Goal: Information Seeking & Learning: Learn about a topic

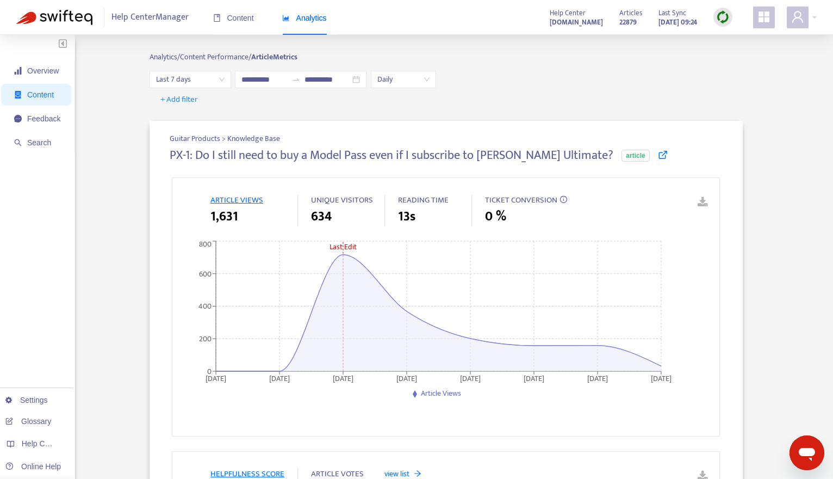
click at [723, 21] on img at bounding box center [723, 17] width 14 height 14
click at [600, 80] on div "**********" at bounding box center [446, 79] width 593 height 17
click at [233, 18] on span "Content" at bounding box center [233, 18] width 41 height 9
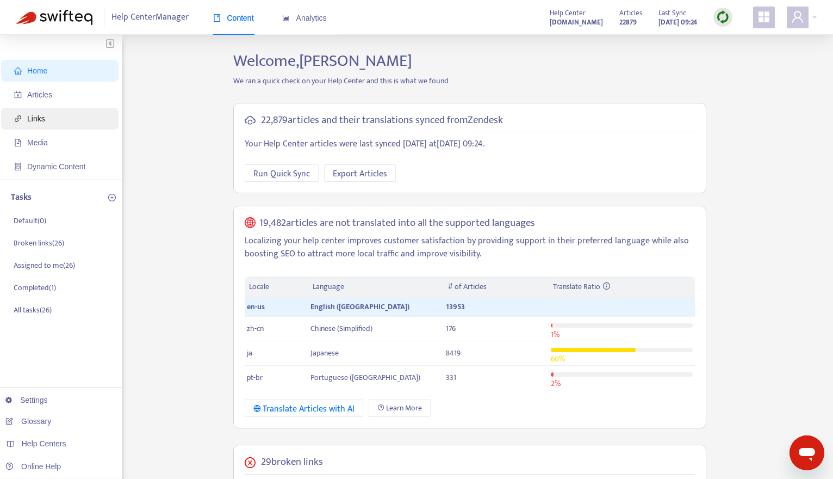
click at [58, 126] on span "Links" at bounding box center [62, 119] width 96 height 22
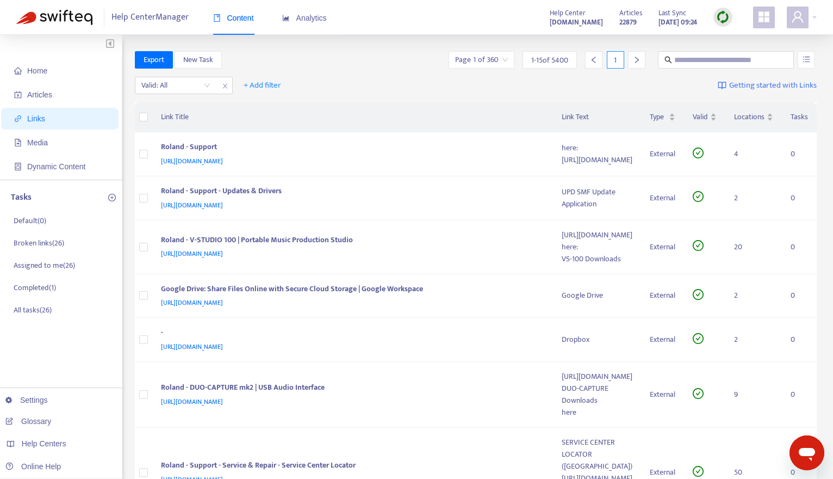
click at [798, 451] on icon "メッセージングウィンドウを開く" at bounding box center [807, 453] width 20 height 20
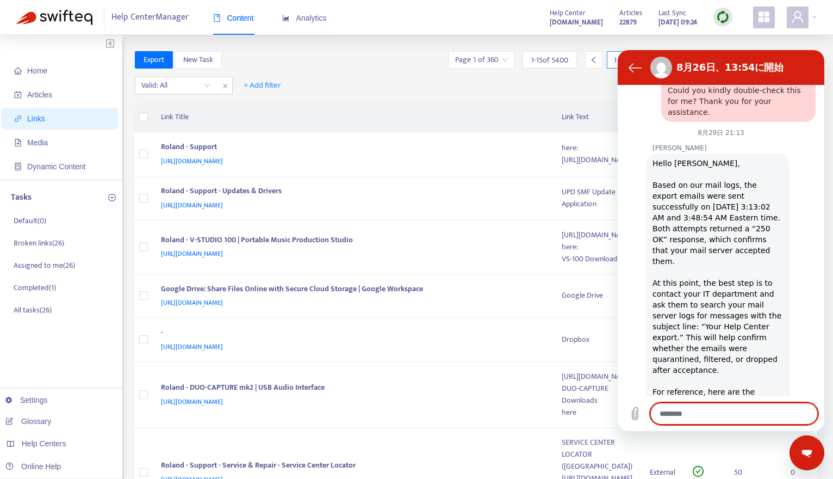
scroll to position [1225, 0]
click at [726, 416] on textarea at bounding box center [735, 413] width 168 height 22
type textarea "*"
type textarea "**"
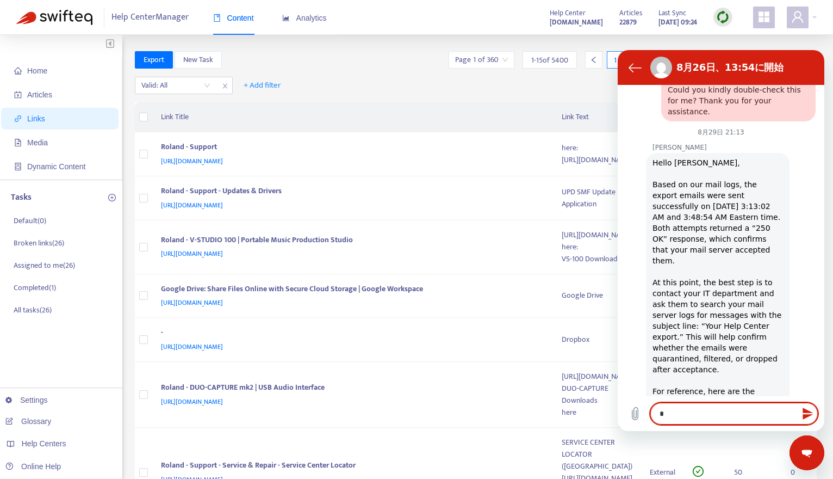
type textarea "*"
type textarea "***"
type textarea "*"
type textarea "***"
type textarea "*"
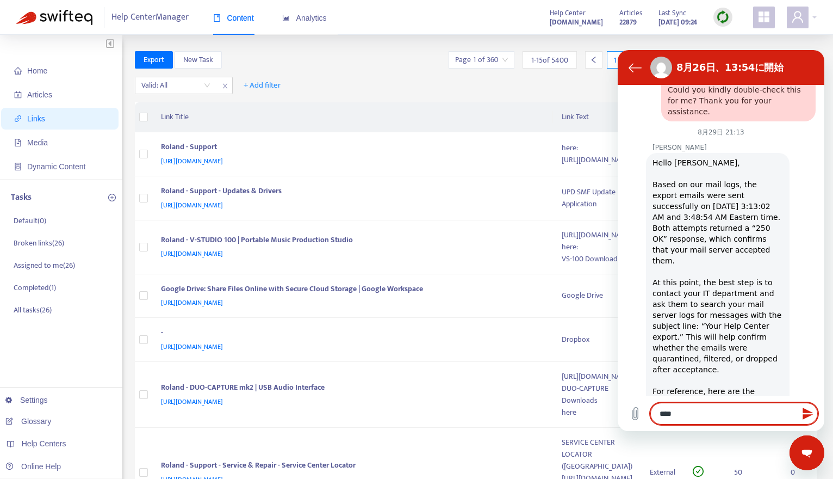
type textarea "*****"
type textarea "*"
type textarea "******"
type textarea "*"
type textarea "*******"
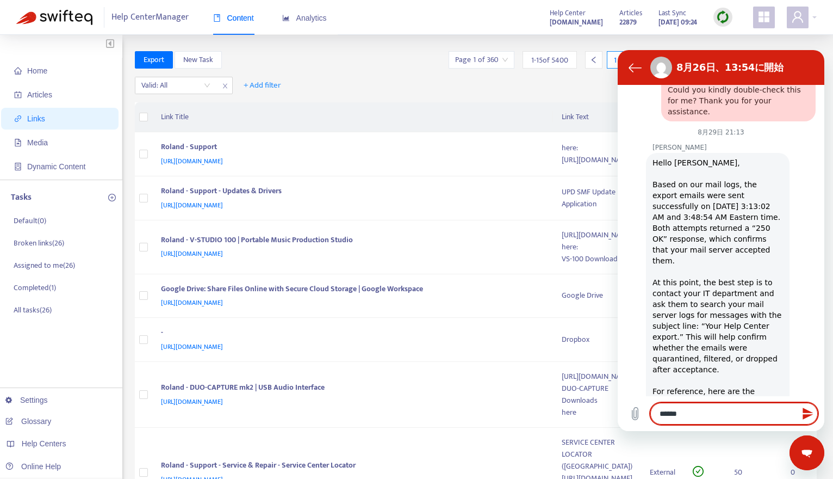
type textarea "*"
type textarea "********"
type textarea "*"
type textarea "*********"
type textarea "*"
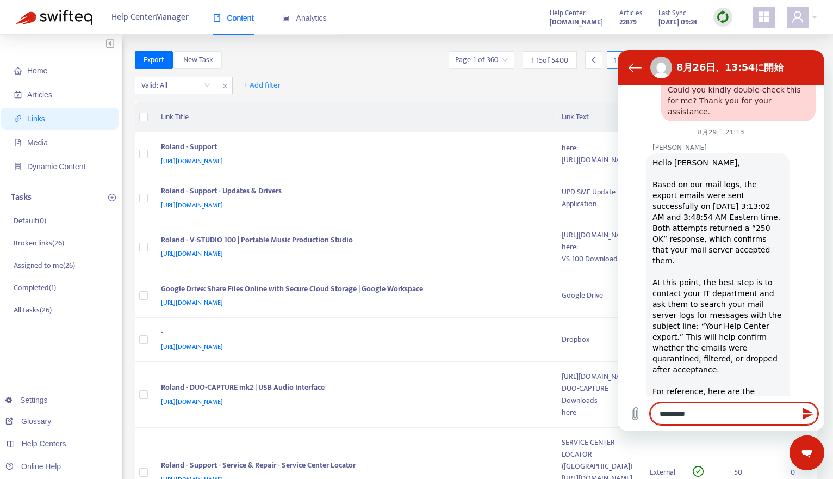
type textarea "*********"
type textarea "*"
type textarea "**********"
type textarea "*"
type textarea "**********"
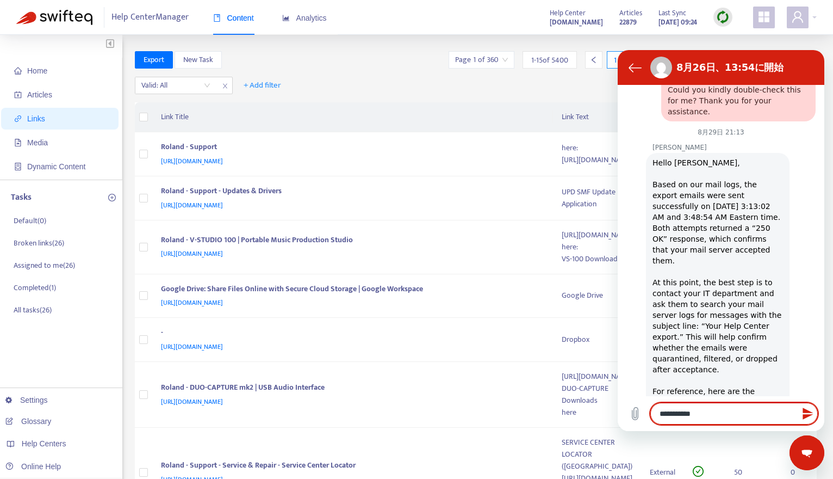
type textarea "*"
type textarea "**********"
type textarea "*"
type textarea "**********"
type textarea "*"
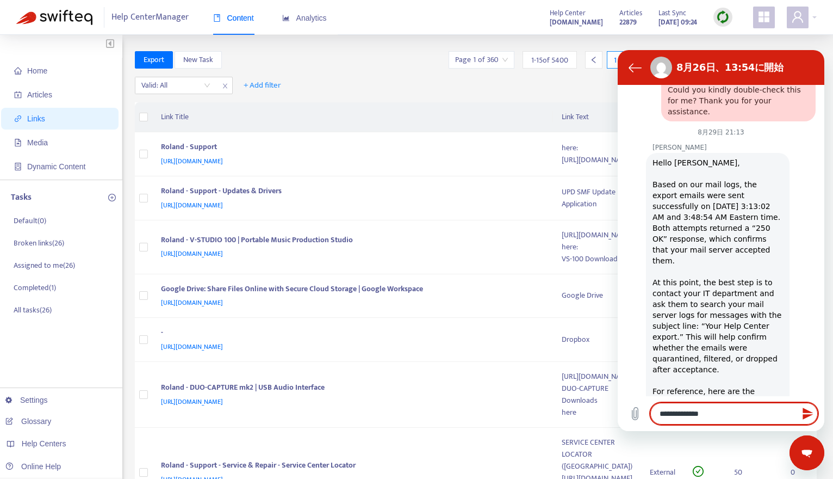
type textarea "**********"
type textarea "*"
type textarea "**********"
click at [810, 412] on icon "メッセージの送信" at bounding box center [808, 413] width 13 height 13
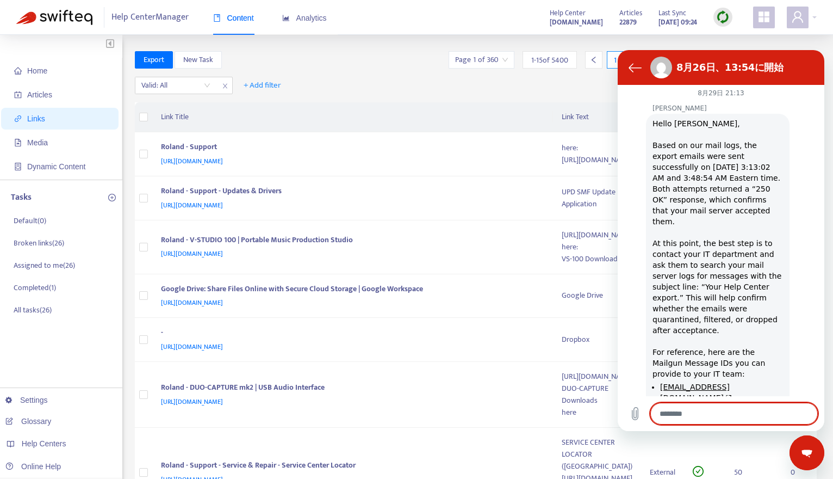
scroll to position [1267, 0]
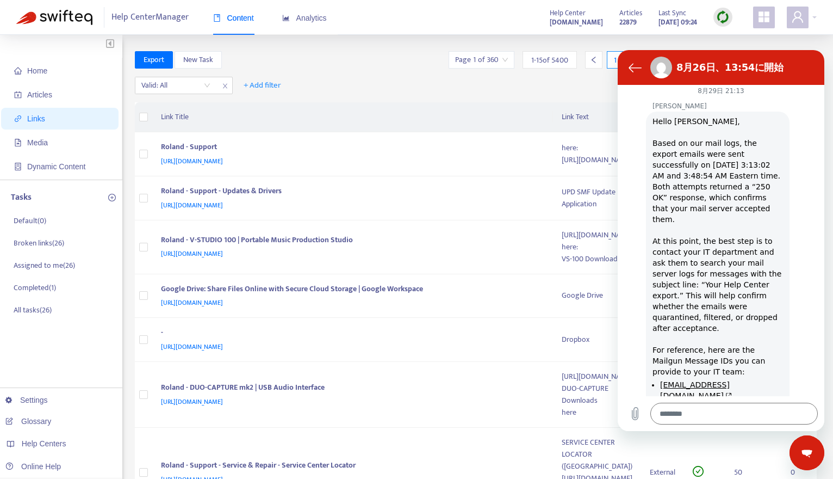
click at [812, 464] on div "メッセージングウインドウを閉じる" at bounding box center [807, 452] width 33 height 33
type textarea "*"
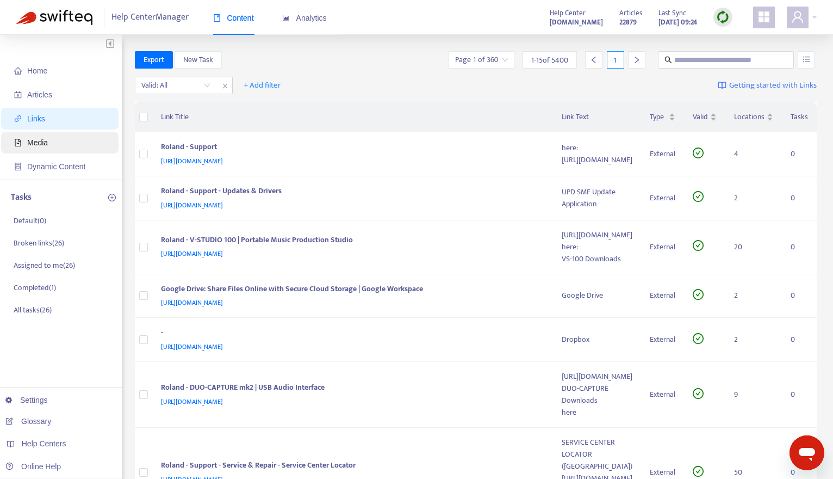
click at [82, 144] on span "Media" at bounding box center [62, 143] width 96 height 22
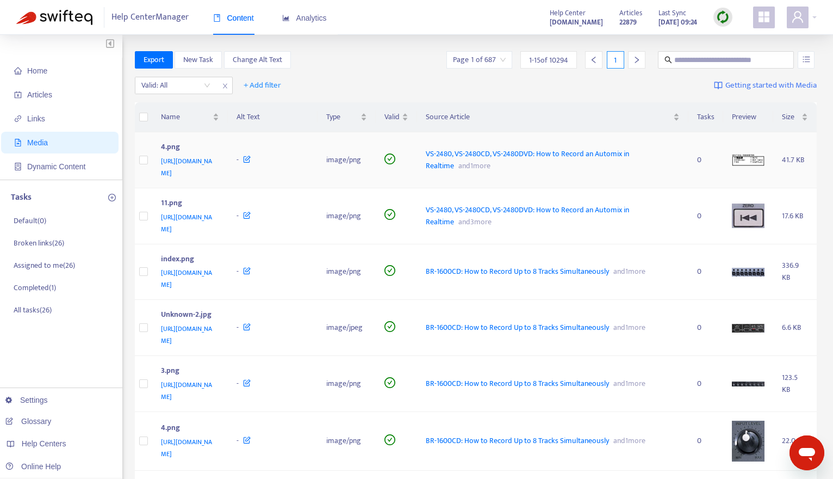
click at [523, 152] on span "VS-2480, VS-2480CD, VS-2480DVD: How to Record an Automix in Realtime" at bounding box center [527, 159] width 203 height 24
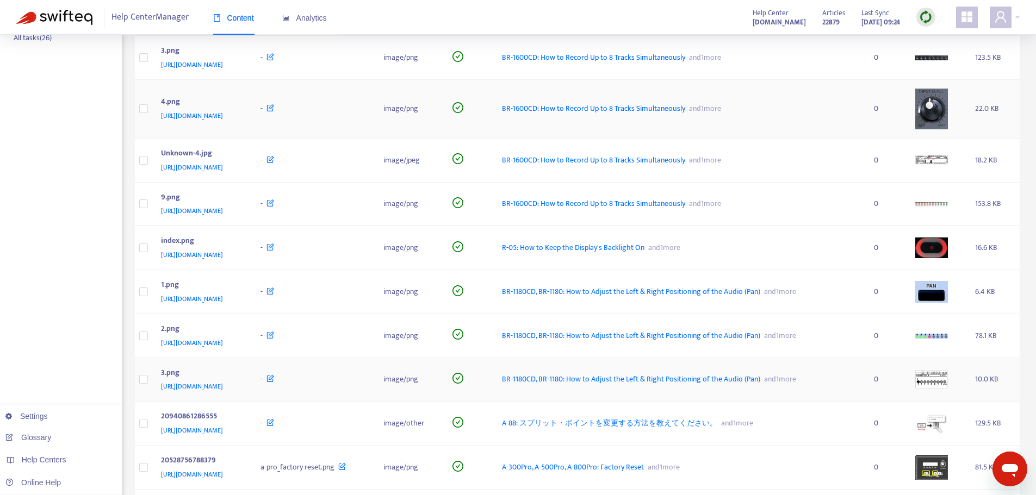
scroll to position [380, 0]
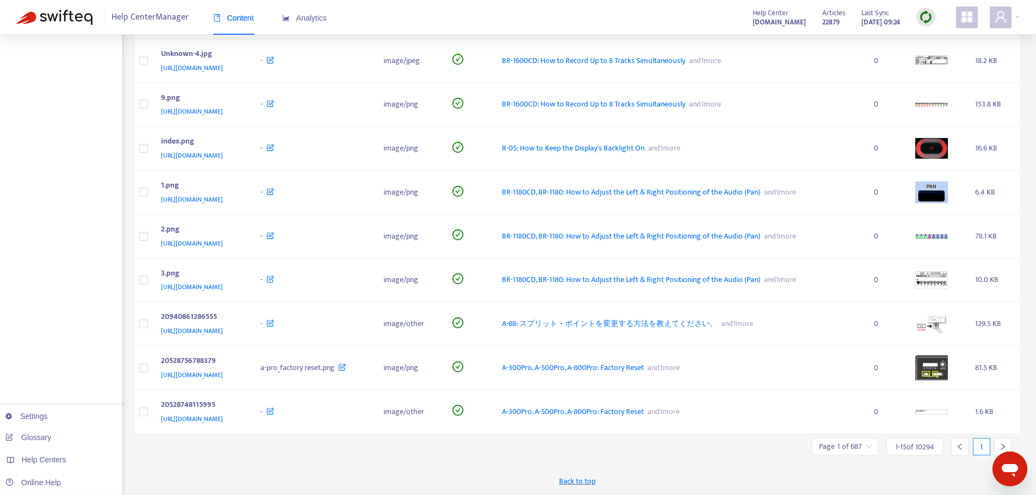
click at [833, 444] on icon "right" at bounding box center [1003, 447] width 8 height 8
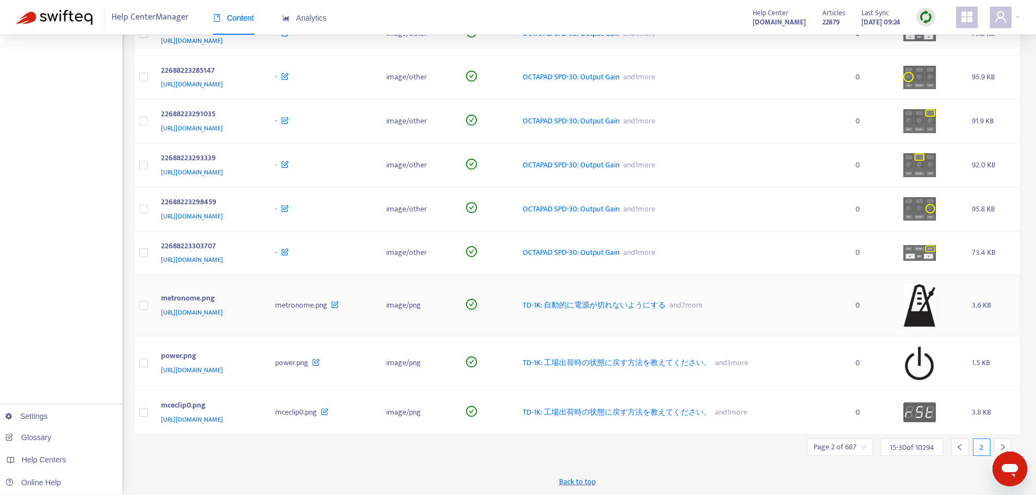
scroll to position [405, 0]
click at [833, 443] on div at bounding box center [1002, 446] width 17 height 17
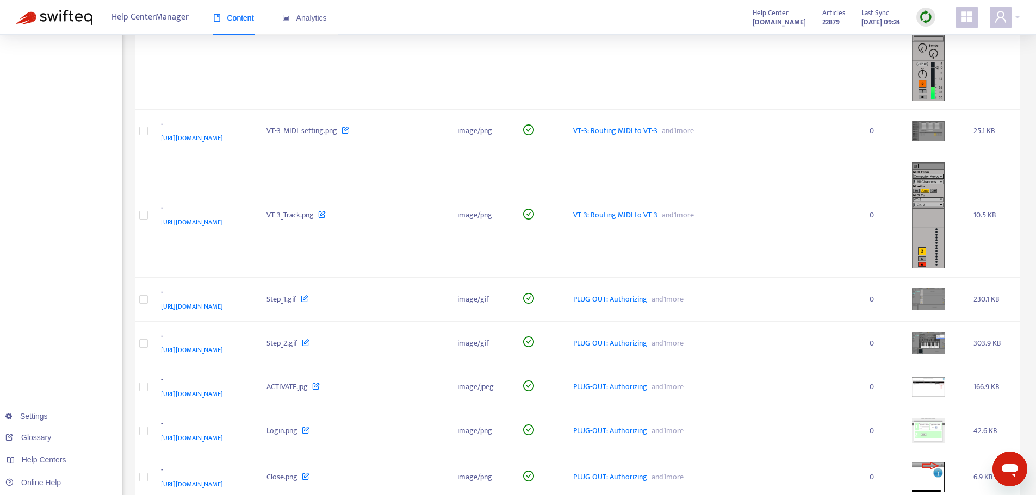
scroll to position [849, 0]
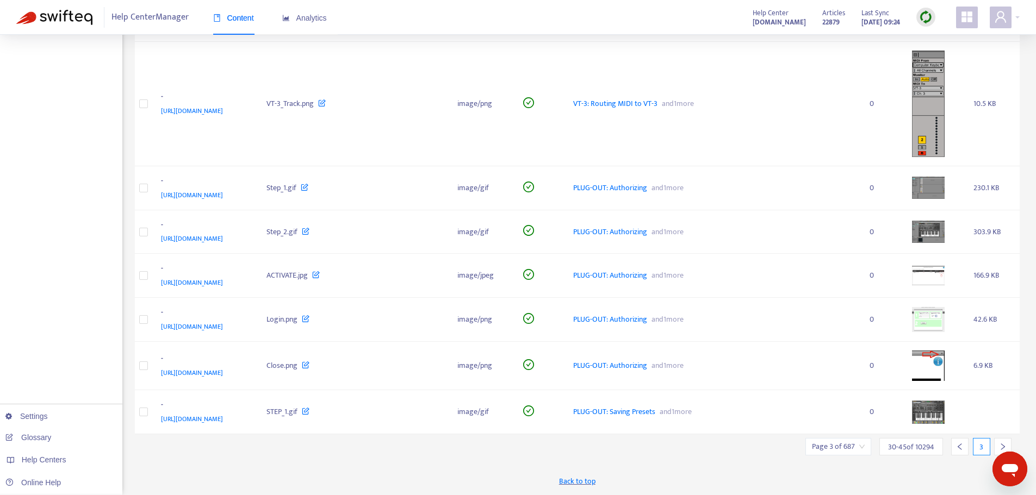
click at [833, 442] on div at bounding box center [1002, 446] width 17 height 17
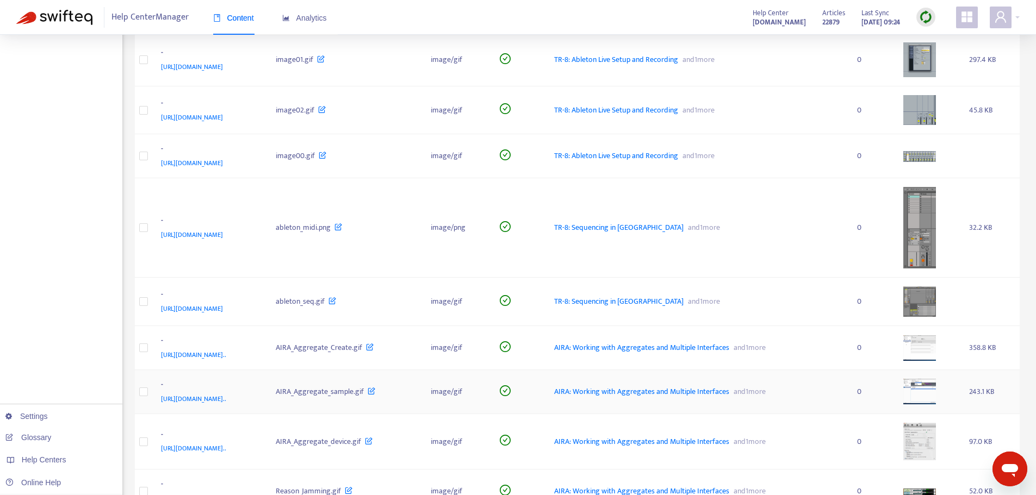
scroll to position [540, 0]
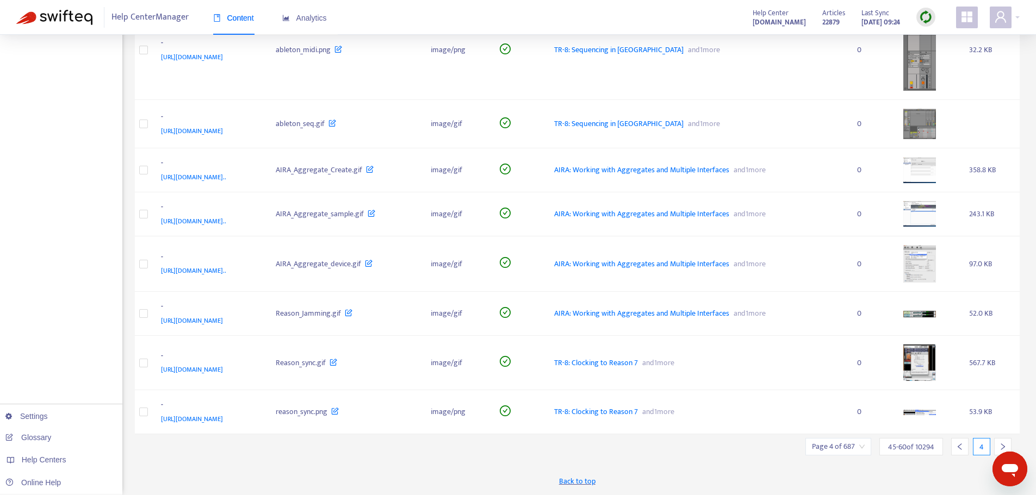
click at [833, 444] on icon "right" at bounding box center [1003, 447] width 8 height 8
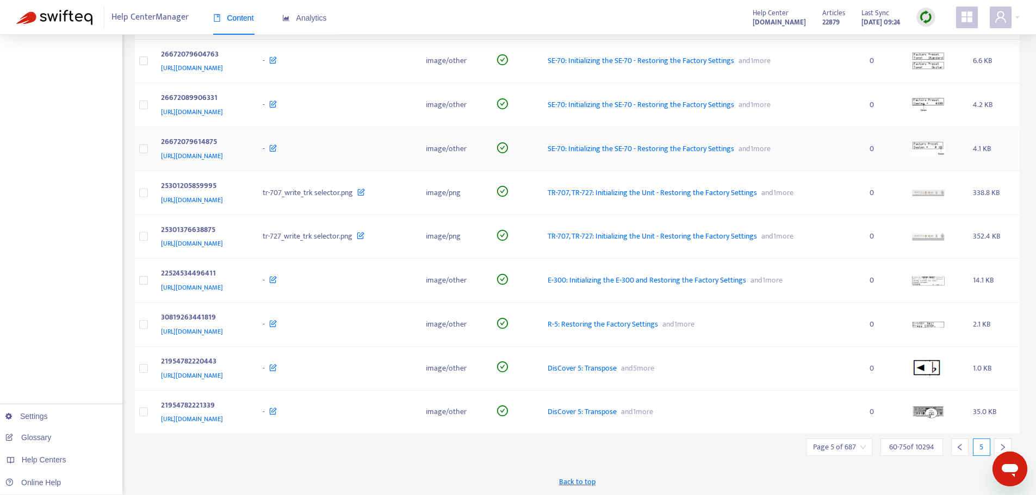
scroll to position [392, 0]
click at [833, 442] on div at bounding box center [1002, 447] width 17 height 17
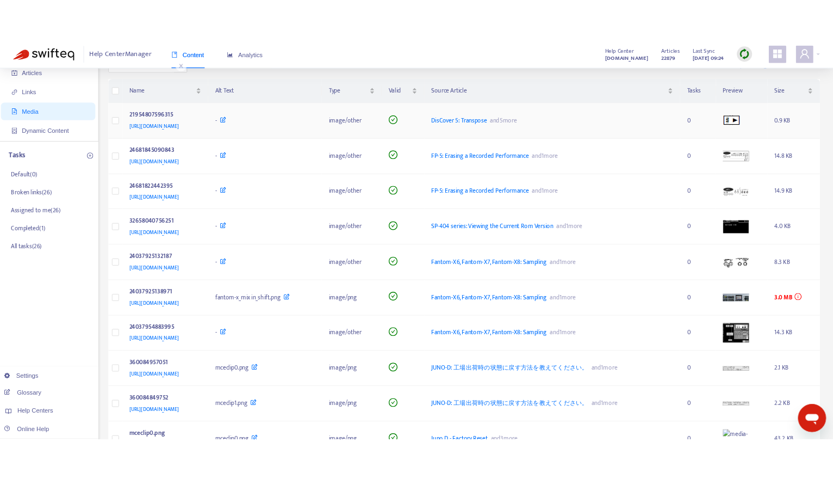
scroll to position [0, 0]
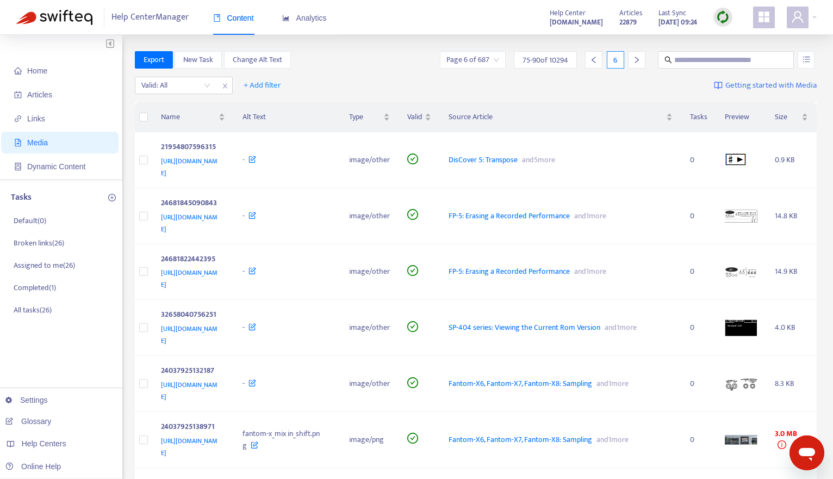
click at [722, 21] on img at bounding box center [723, 17] width 14 height 14
click at [501, 83] on div "Valid: All + Add filter Getting started with Media" at bounding box center [476, 88] width 683 height 30
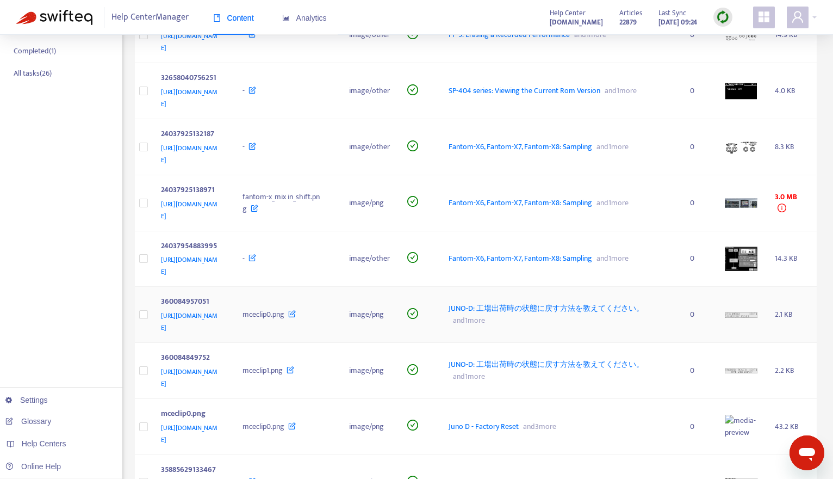
scroll to position [218, 0]
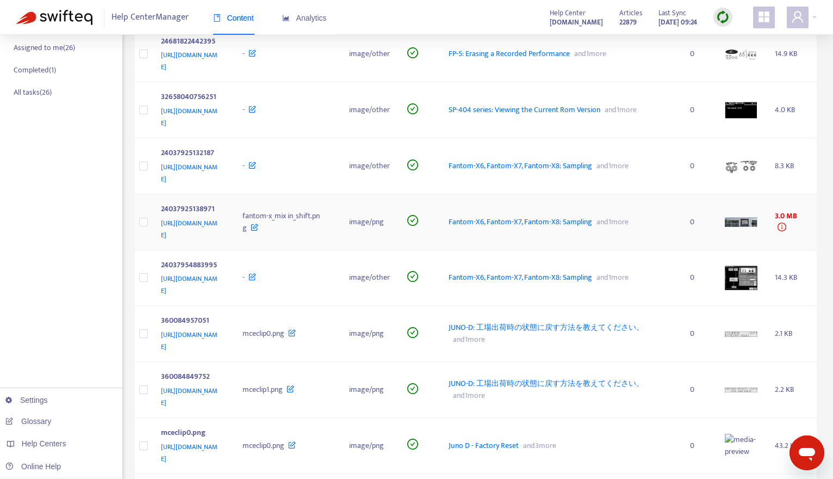
click at [563, 216] on span "Fantom-X6, Fantom-X7, Fantom-X8: Sampling" at bounding box center [521, 221] width 144 height 13
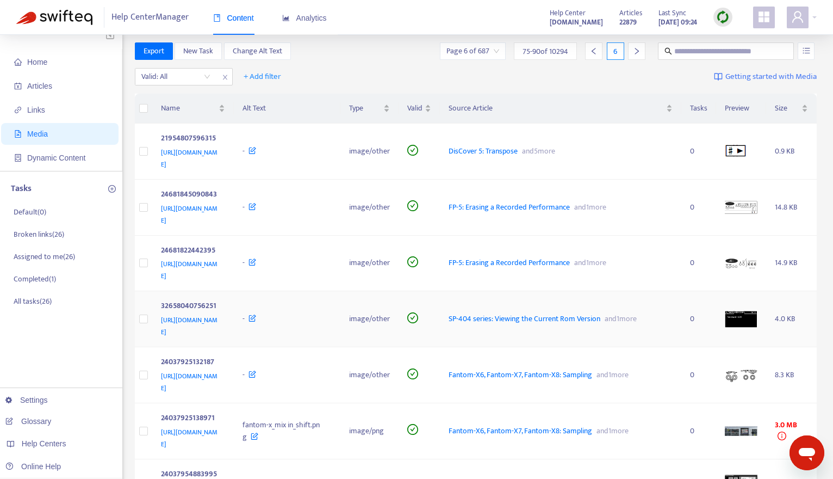
scroll to position [0, 0]
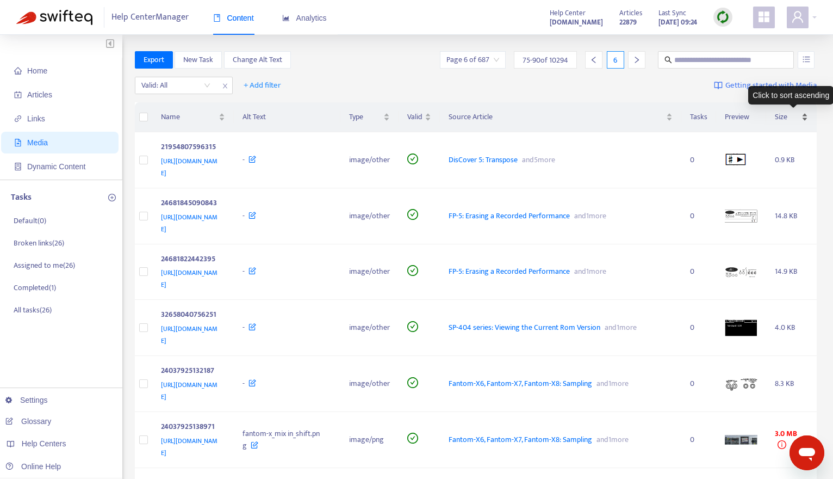
click at [783, 118] on span "Size" at bounding box center [787, 117] width 24 height 12
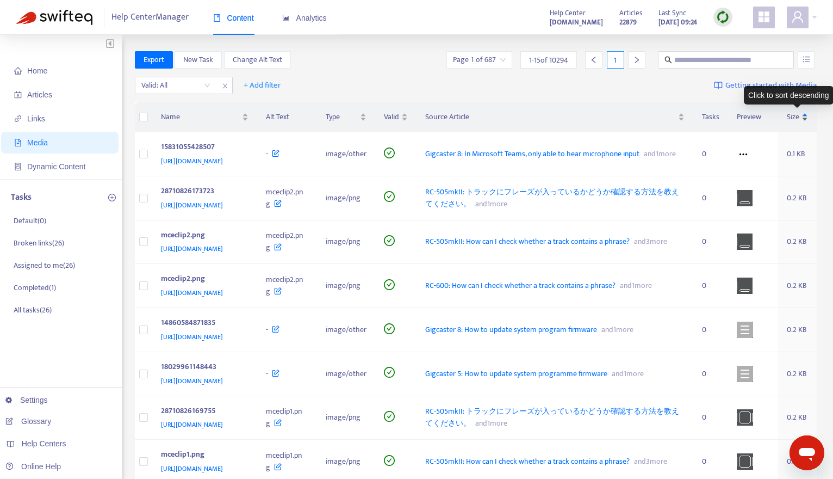
click at [788, 114] on span "Size" at bounding box center [793, 117] width 13 height 12
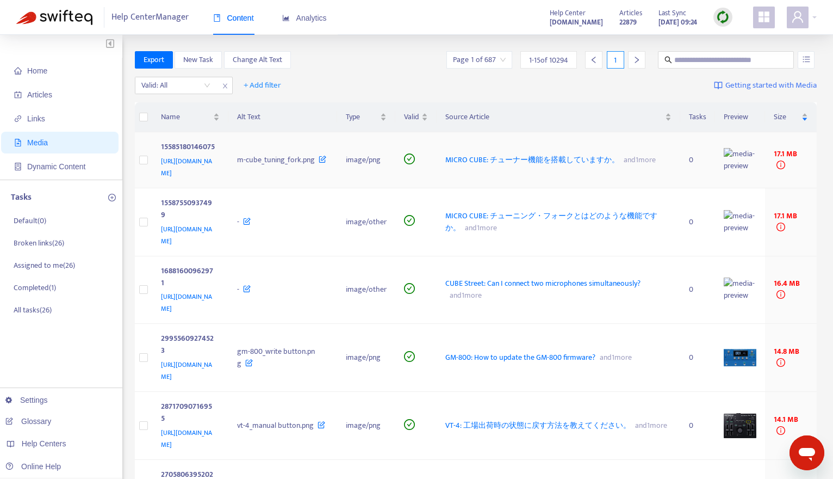
click at [579, 154] on span "MICRO CUBE: チューナー機能を搭載していますか。" at bounding box center [532, 159] width 174 height 13
click at [531, 277] on span "CUBE Street: Can I connect two microphones simultaneously?" at bounding box center [542, 283] width 195 height 13
click at [549, 351] on span "GM-800: How to update the GM-800 firmware?" at bounding box center [520, 357] width 150 height 13
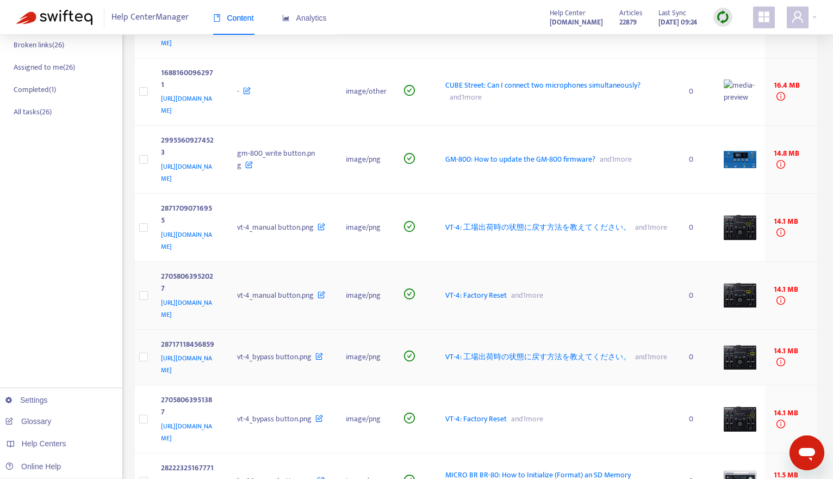
scroll to position [218, 0]
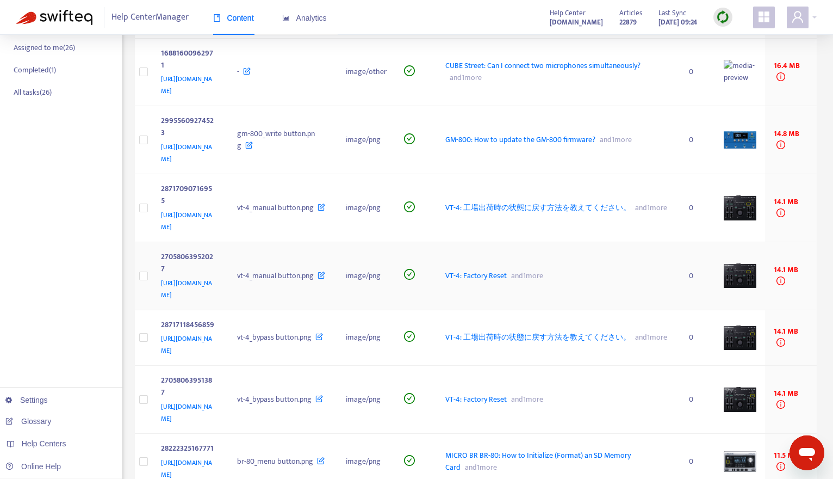
click at [507, 269] on span "VT-4: Factory Reset" at bounding box center [475, 275] width 61 height 13
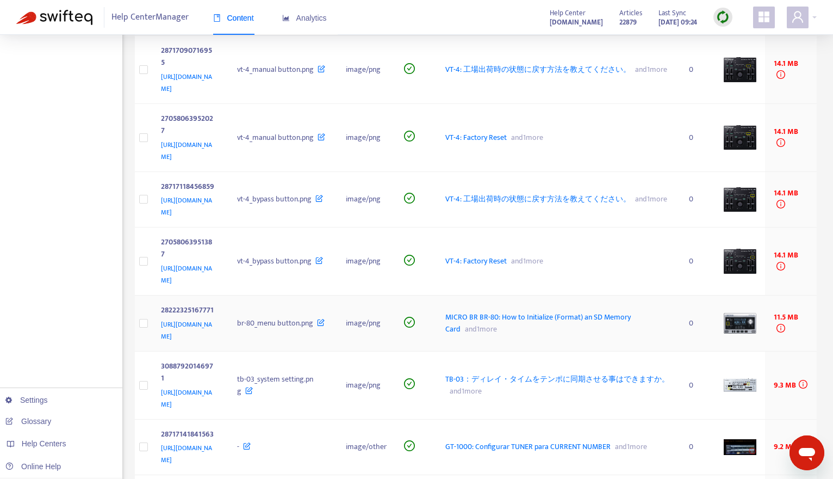
scroll to position [381, 0]
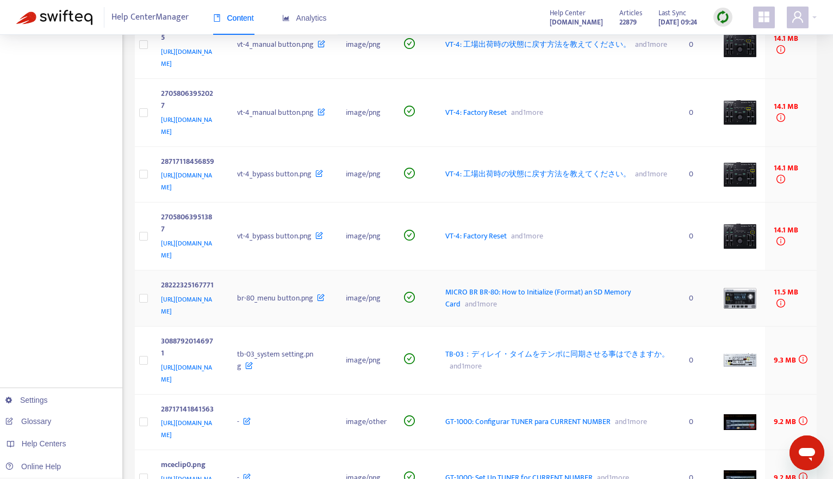
click at [524, 286] on span "MICRO BR BR-80: How to Initialize (Format) an SD Memory Card" at bounding box center [537, 298] width 185 height 24
click at [517, 348] on span "TB-03：ディレイ・タイムをテンポに同期させる事はできますか。" at bounding box center [557, 354] width 224 height 13
click at [563, 415] on span "GT-1000: Configurar TUNER para CURRENT NUMBER" at bounding box center [527, 421] width 165 height 13
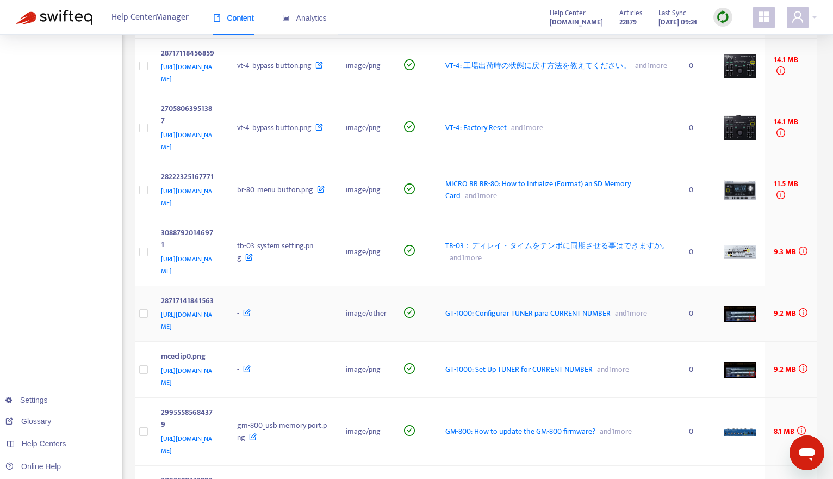
scroll to position [490, 0]
click at [549, 362] on span "GT-1000: Set Up TUNER for CURRENT NUMBER" at bounding box center [518, 368] width 147 height 13
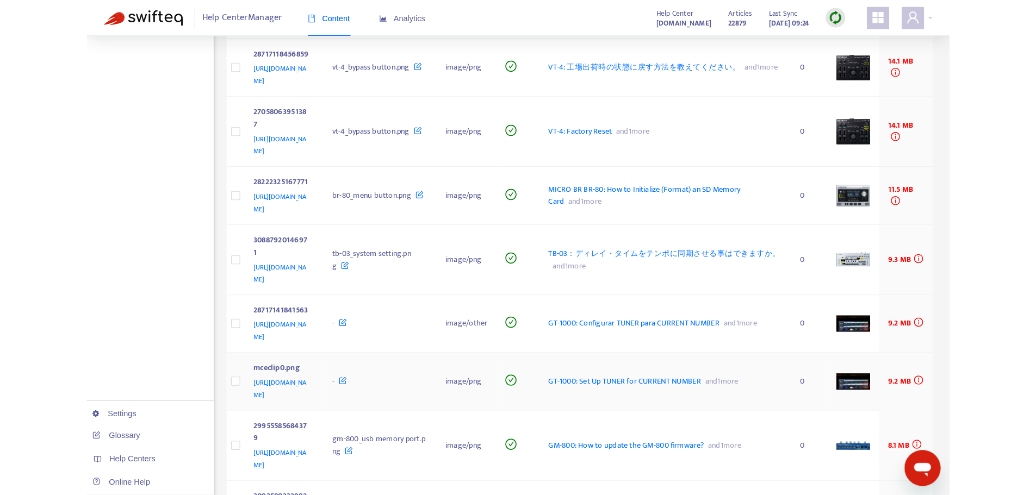
scroll to position [376, 0]
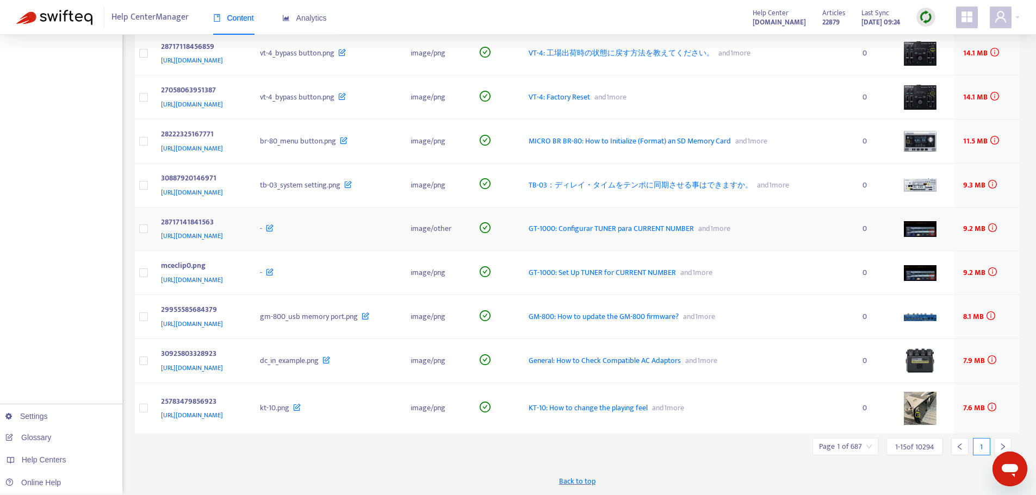
click at [691, 222] on span "GT-1000: Configurar TUNER para CURRENT NUMBER" at bounding box center [611, 228] width 165 height 13
click at [681, 360] on span "General: How to Check Compatible AC Adaptors" at bounding box center [605, 361] width 152 height 13
click at [833, 17] on img at bounding box center [926, 17] width 14 height 14
click at [833, 45] on link "Quick Sync" at bounding box center [948, 51] width 46 height 13
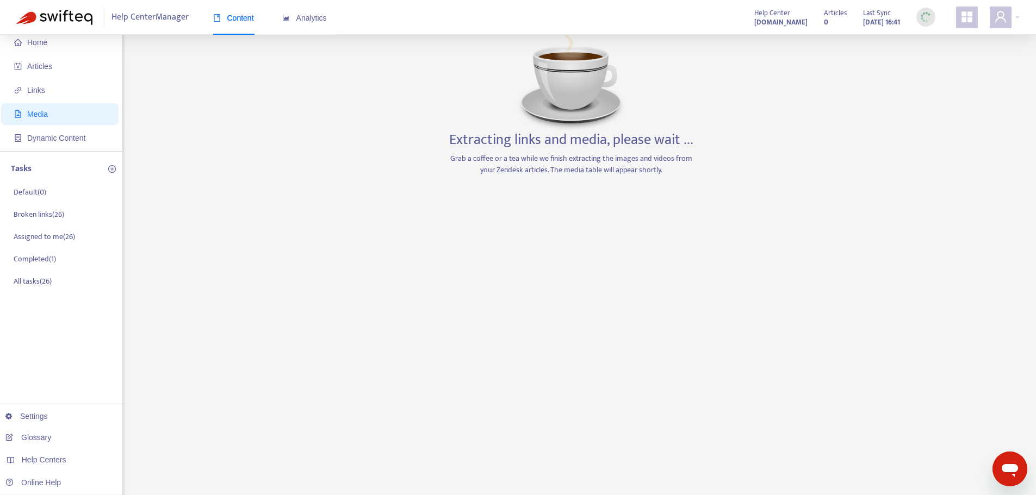
scroll to position [0, 0]
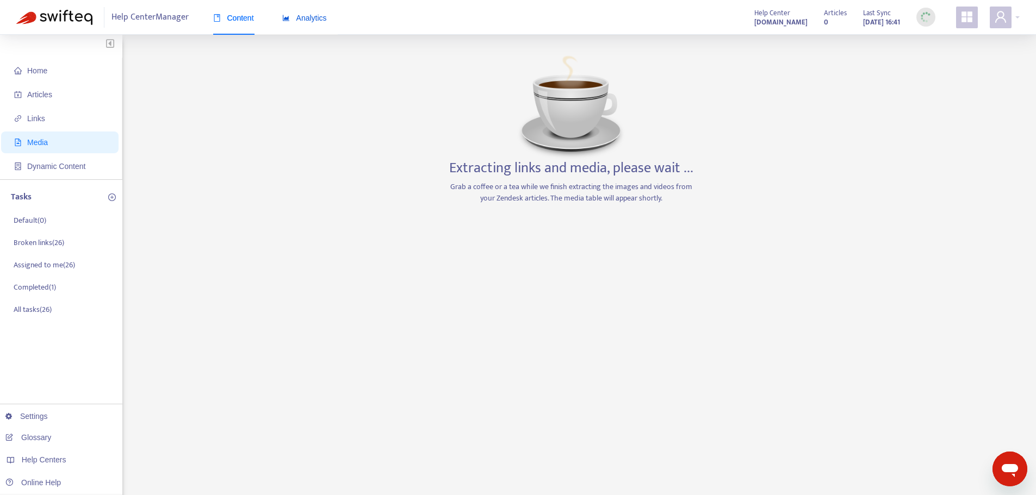
click at [302, 16] on span "Analytics" at bounding box center [304, 18] width 45 height 9
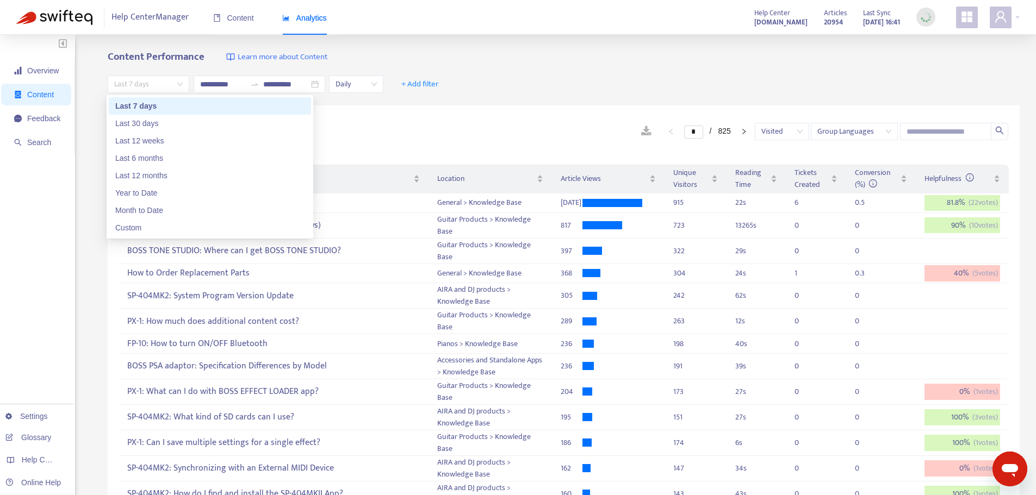
click at [141, 86] on span "Last 7 days" at bounding box center [148, 84] width 69 height 16
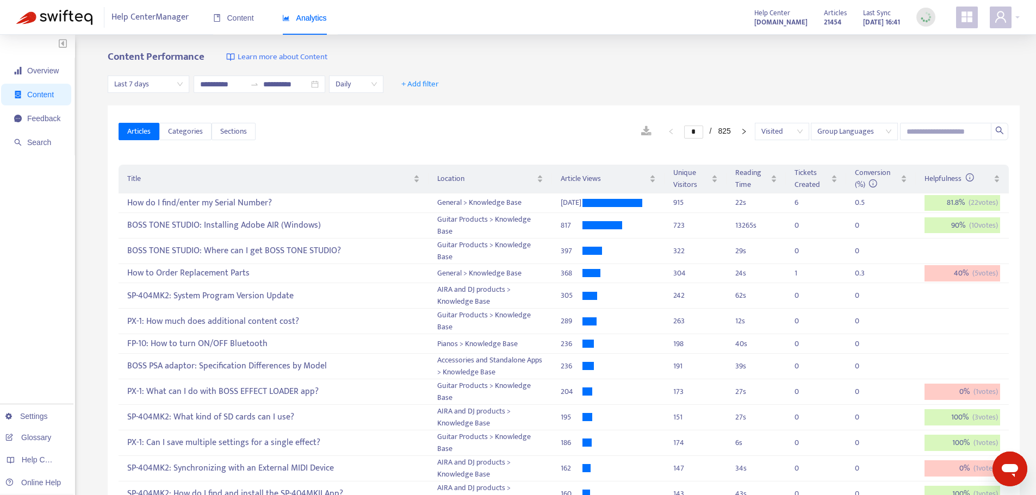
click at [444, 146] on div "Articles Categories Sections * / 825 Visited Group Languages" at bounding box center [564, 132] width 890 height 42
click at [438, 87] on span "+ Add filter" at bounding box center [420, 84] width 38 height 13
drag, startPoint x: 545, startPoint y: 80, endPoint x: 209, endPoint y: 117, distance: 337.6
click at [541, 86] on div "**********" at bounding box center [564, 85] width 912 height 42
click at [40, 122] on span "Feedback" at bounding box center [43, 118] width 33 height 9
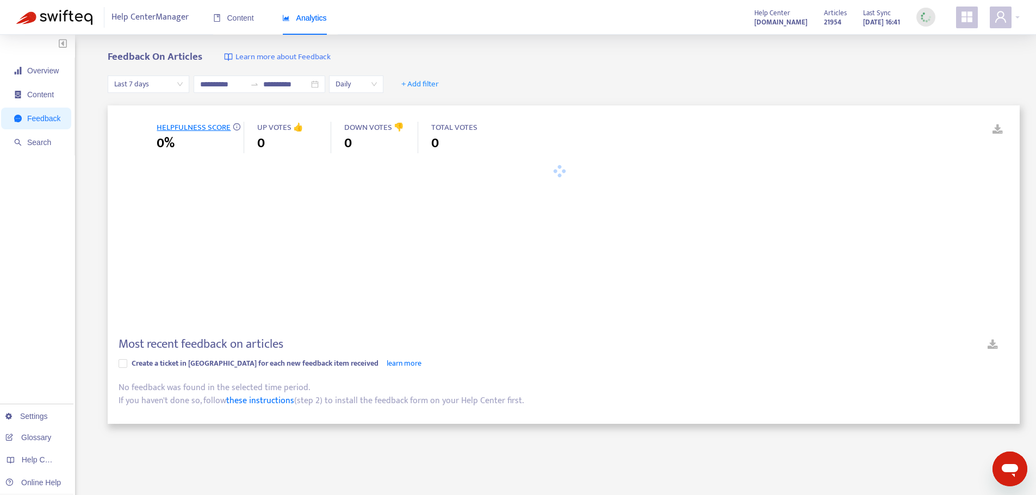
click at [156, 87] on span "Last 7 days" at bounding box center [148, 84] width 69 height 16
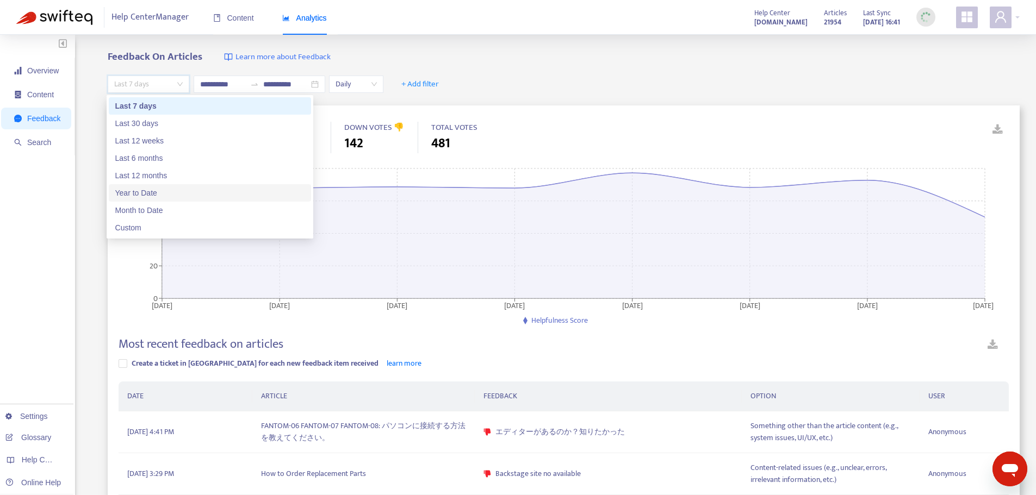
click at [154, 197] on div "Year to Date" at bounding box center [209, 193] width 189 height 12
type input "**********"
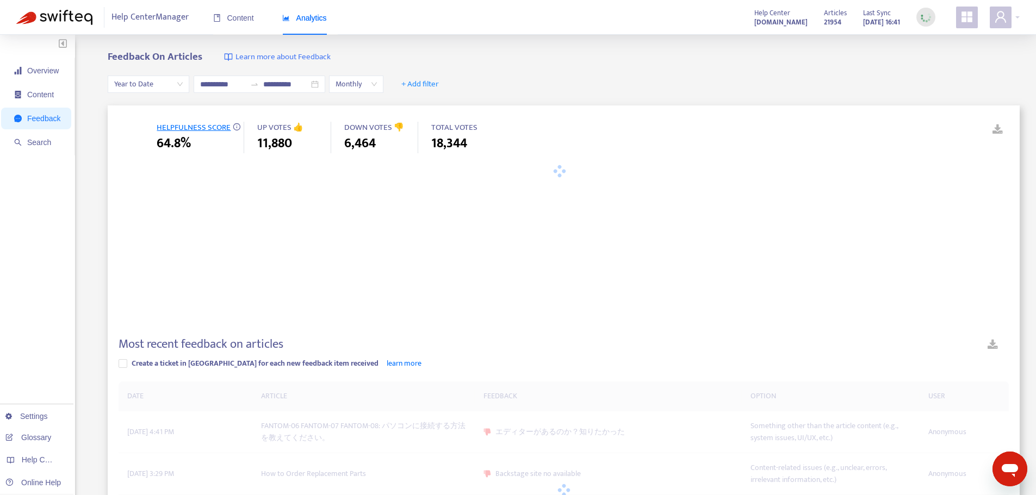
click at [563, 73] on div "**********" at bounding box center [564, 85] width 912 height 42
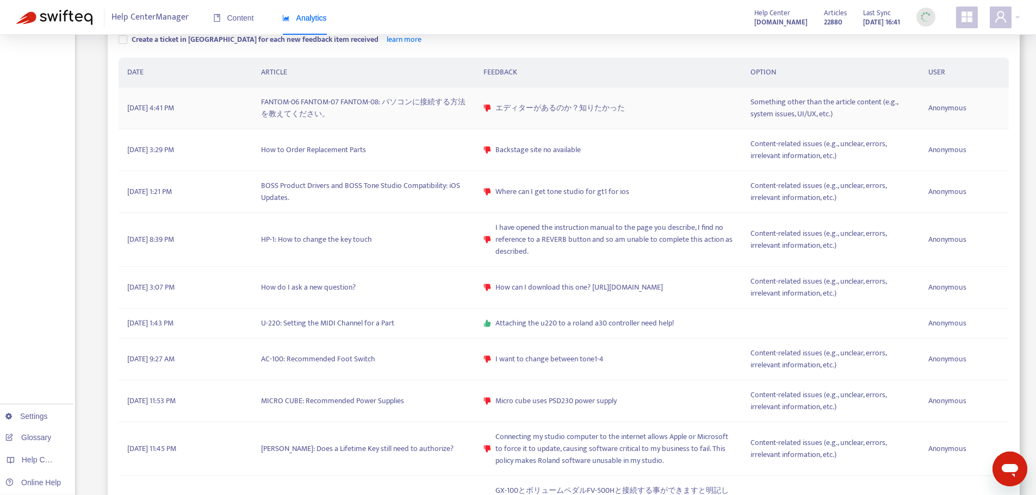
scroll to position [326, 0]
click at [413, 186] on td "BOSS Product Drivers and BOSS Tone Studio Compatibility: iOS Updates." at bounding box center [363, 190] width 222 height 42
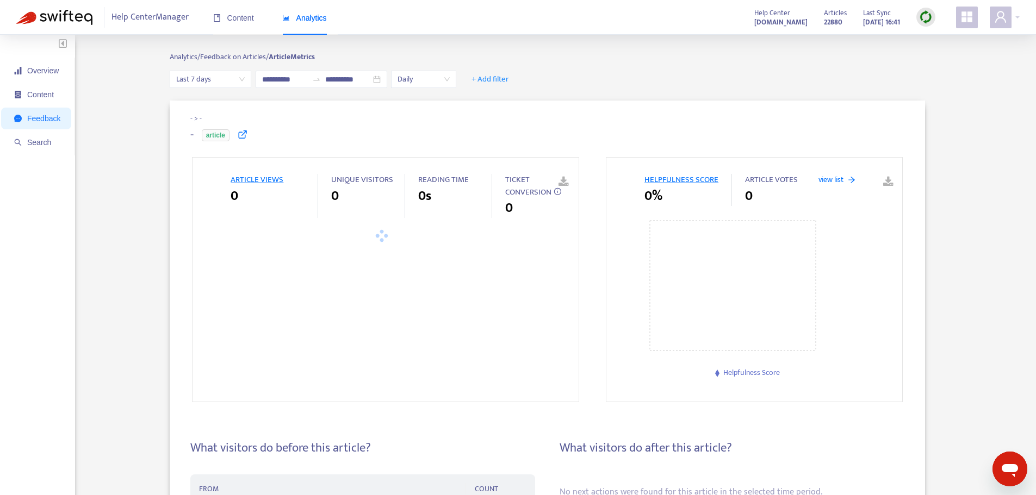
type input "**********"
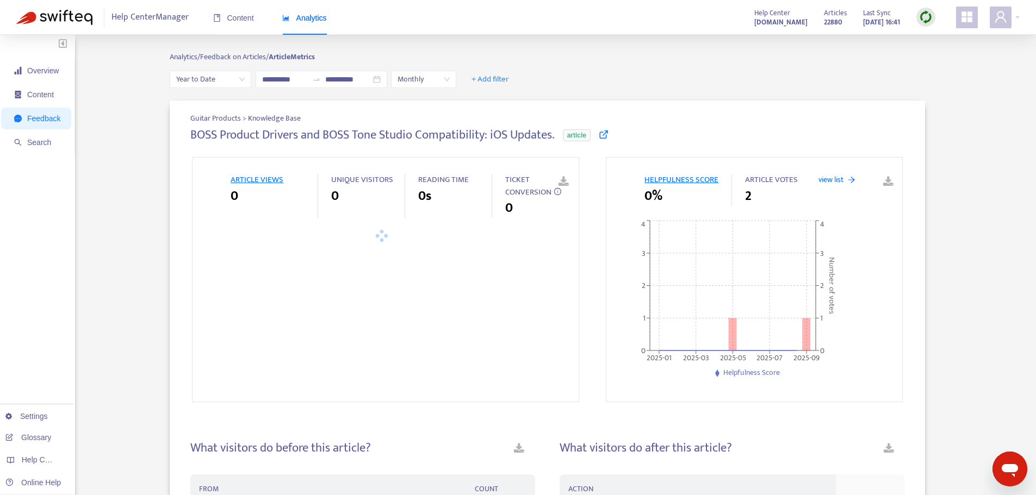
click at [601, 133] on icon at bounding box center [604, 134] width 10 height 10
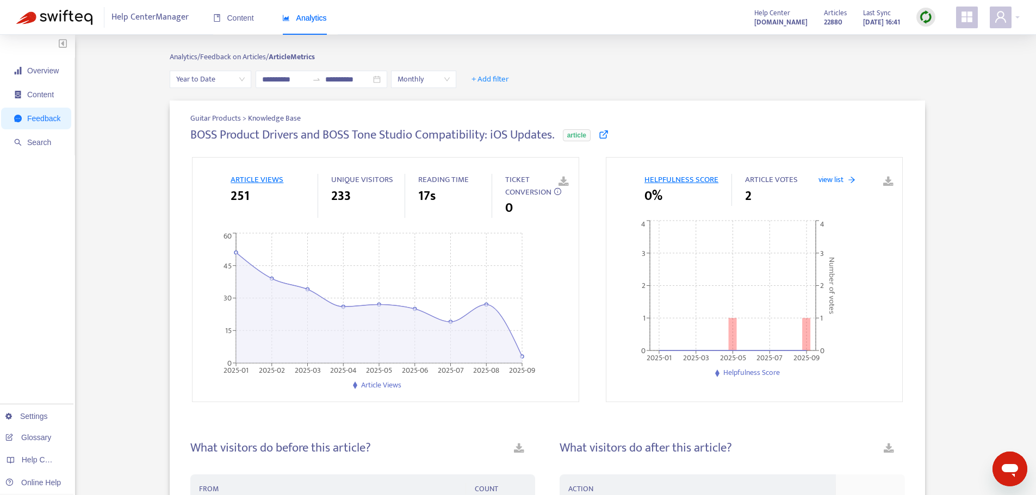
click at [606, 134] on icon at bounding box center [604, 134] width 10 height 10
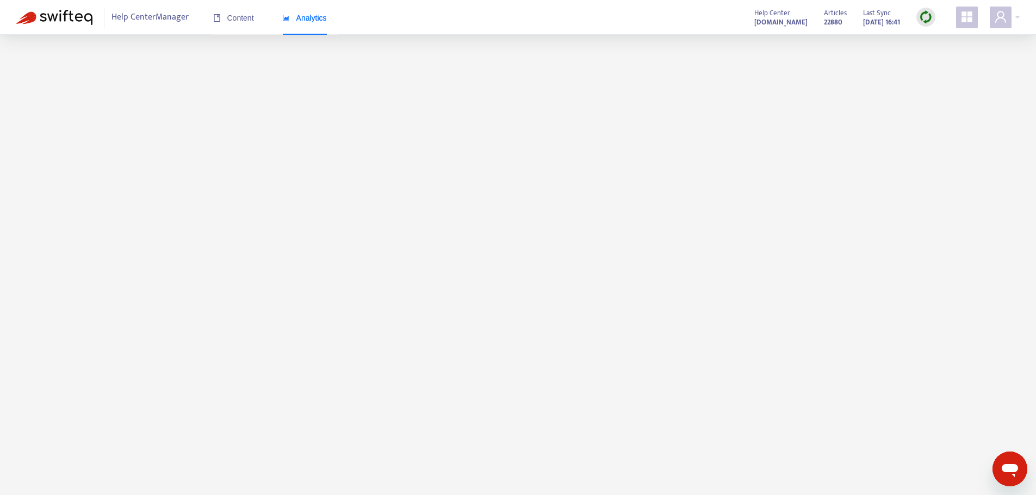
scroll to position [35, 0]
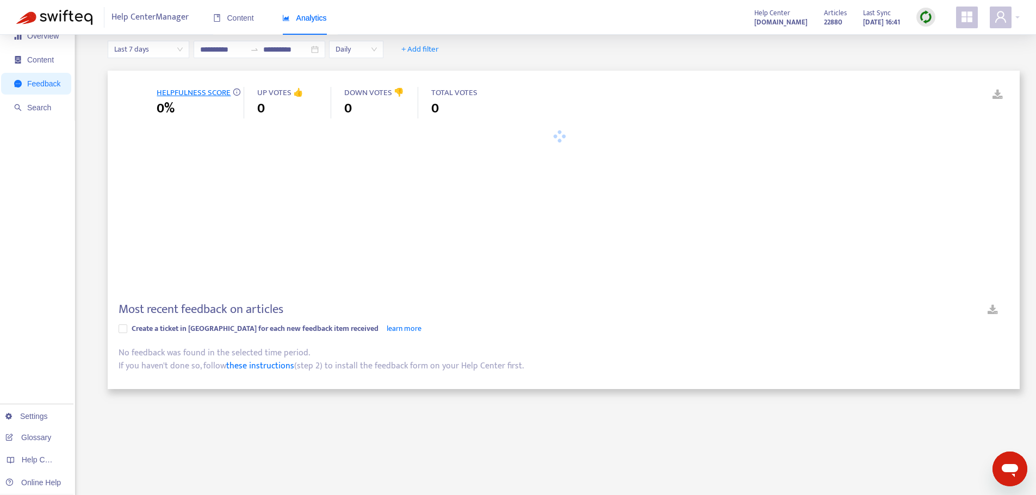
type input "**********"
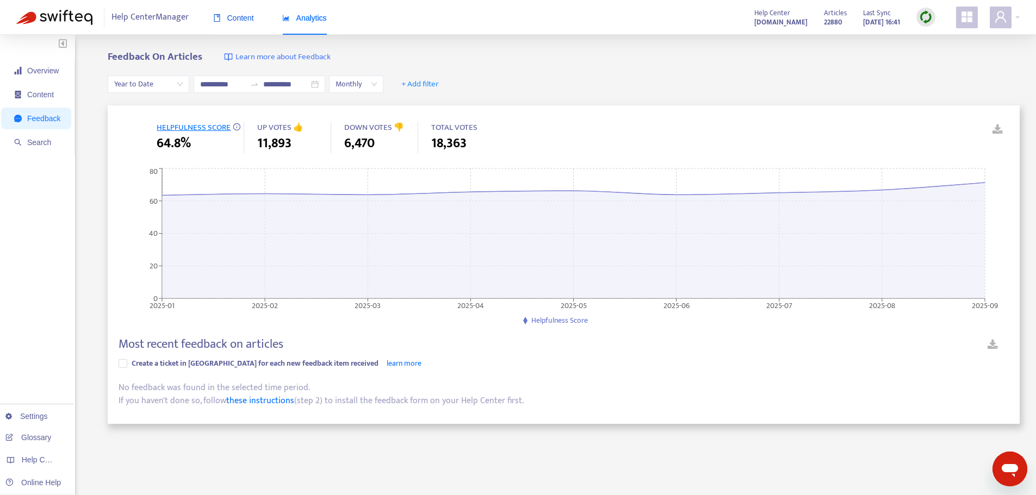
click at [237, 15] on span "Content" at bounding box center [233, 18] width 41 height 9
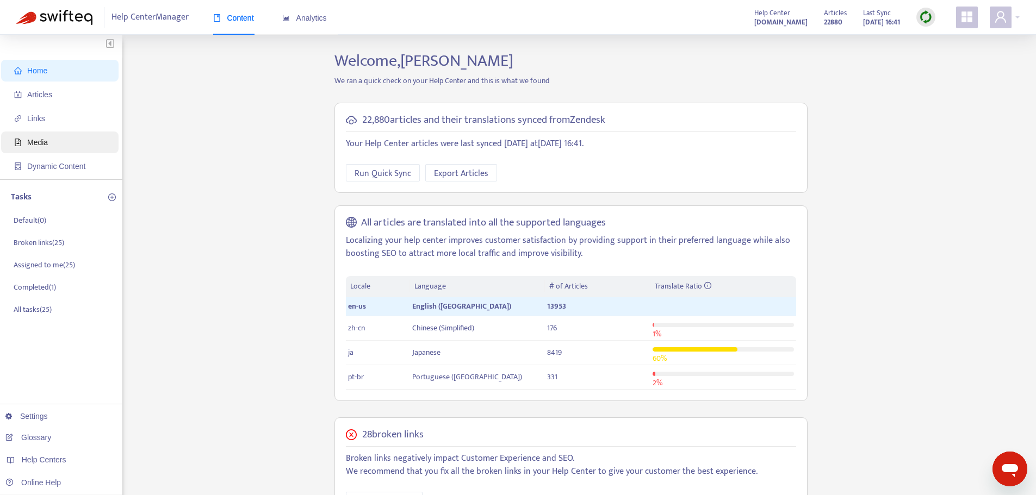
click at [24, 143] on span "Media" at bounding box center [62, 143] width 96 height 22
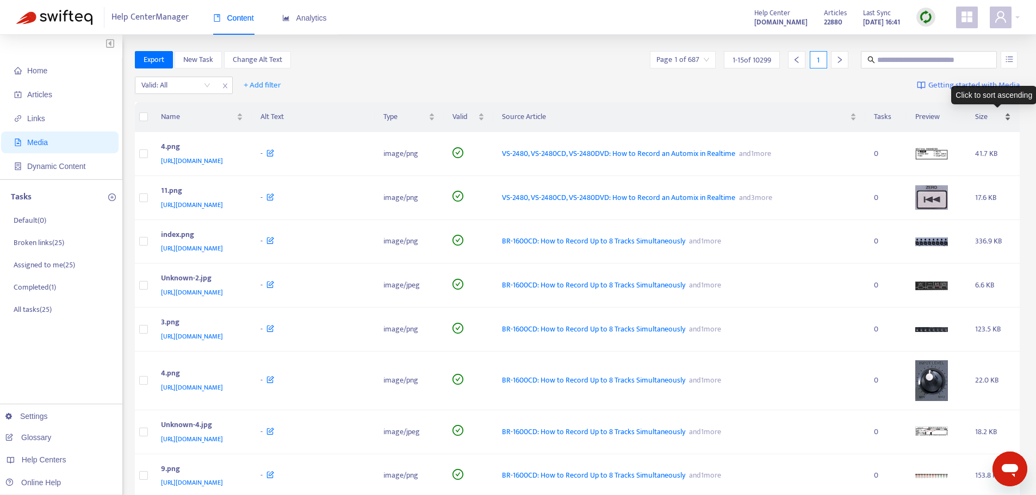
click at [833, 117] on span "Size" at bounding box center [988, 117] width 27 height 12
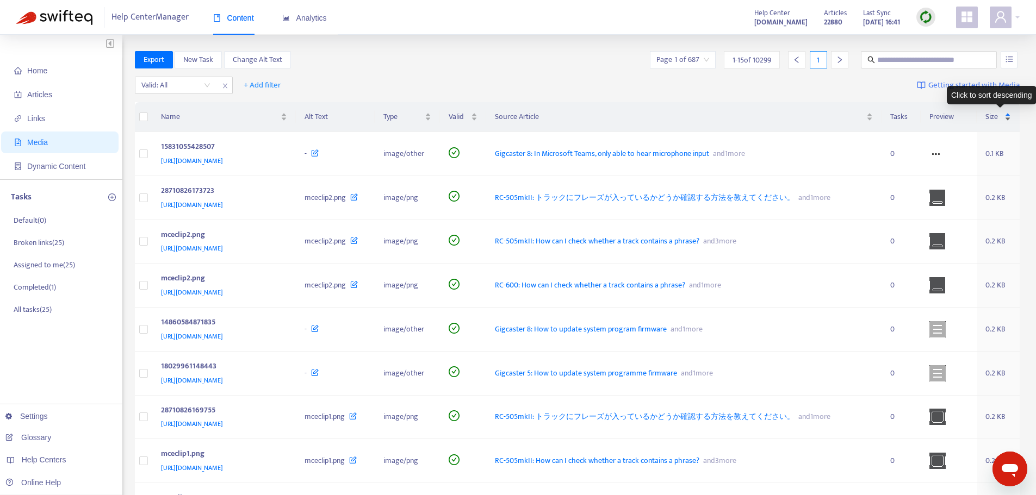
click at [833, 116] on span "Size" at bounding box center [994, 117] width 17 height 12
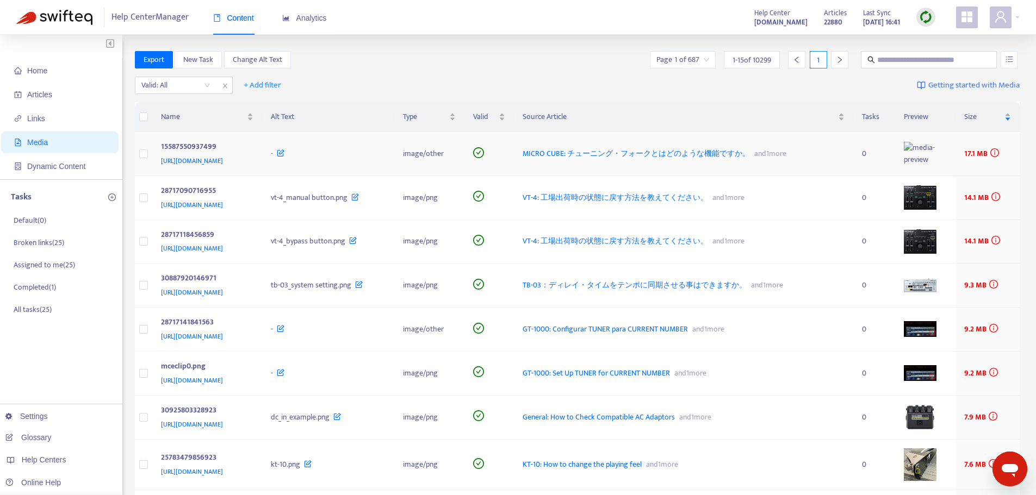
click at [690, 148] on span "MICRO CUBE: チューニング・フォークとはどのような機能ですか。" at bounding box center [636, 153] width 227 height 13
click at [685, 203] on span "VT-4: 工場出荷時の状態に戻す方法を教えてください。" at bounding box center [615, 197] width 185 height 13
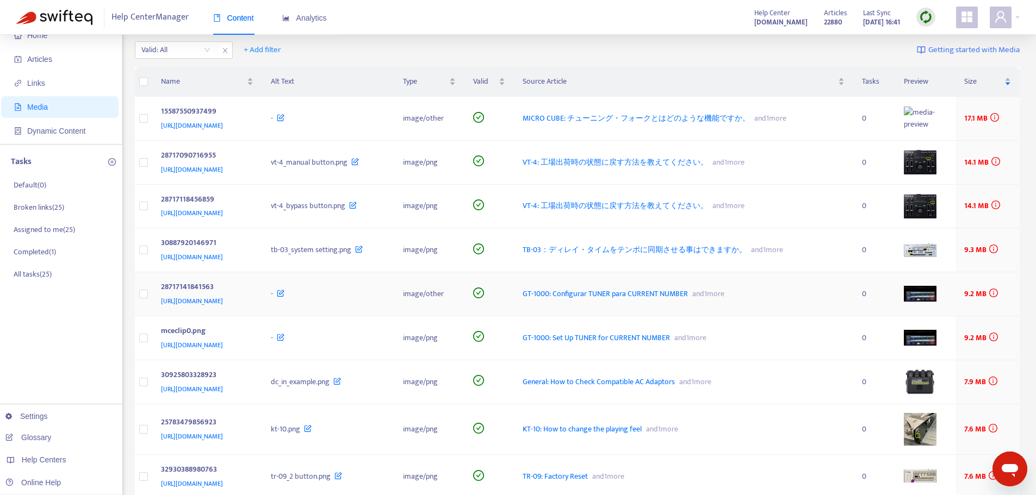
scroll to position [54, 0]
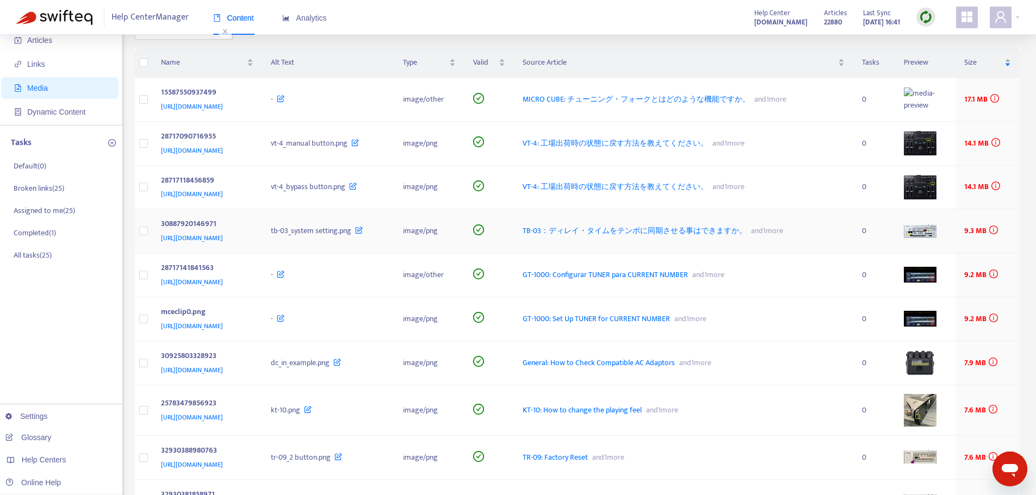
click at [664, 226] on span "TB-03：ディレイ・タイムをテンポに同期させる事はできますか。" at bounding box center [635, 231] width 224 height 13
click at [675, 366] on span "General: How to Check Compatible AC Adaptors" at bounding box center [599, 363] width 152 height 13
click at [833, 16] on img at bounding box center [926, 17] width 14 height 14
click at [833, 42] on link "Quick Sync" at bounding box center [948, 39] width 46 height 13
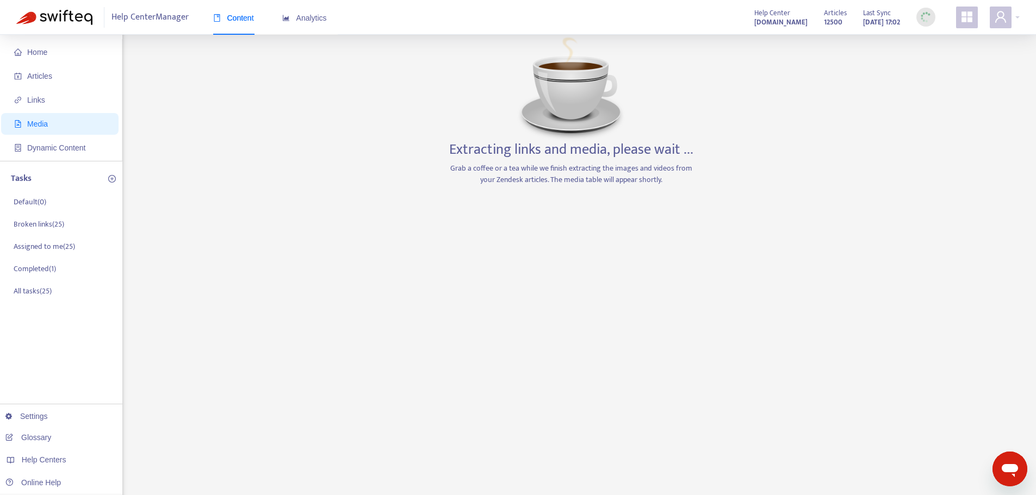
scroll to position [0, 0]
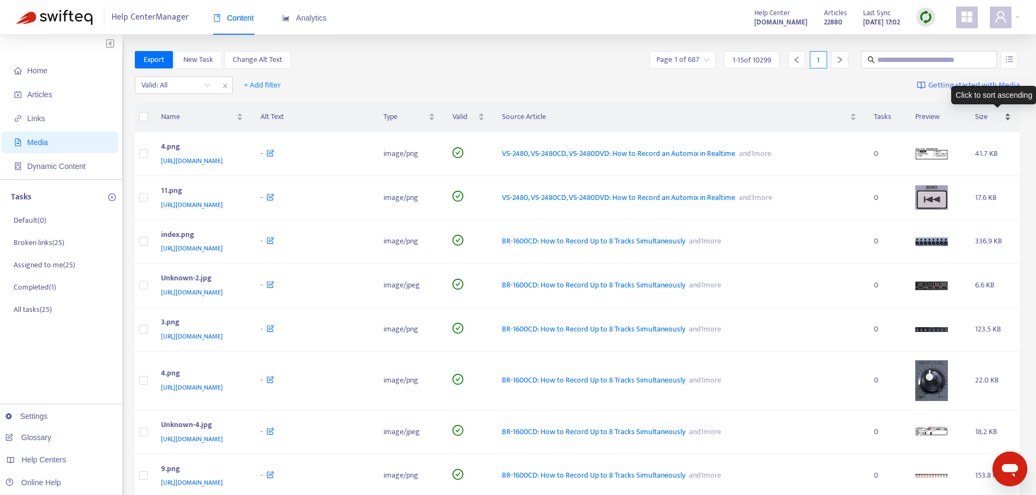
click at [833, 116] on span "Size" at bounding box center [988, 117] width 27 height 12
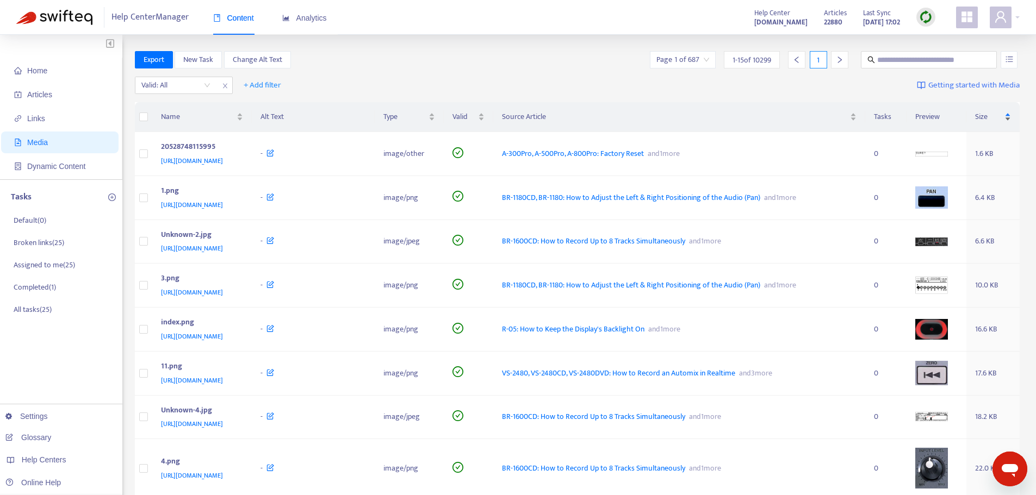
click at [833, 116] on span "Size" at bounding box center [988, 117] width 27 height 12
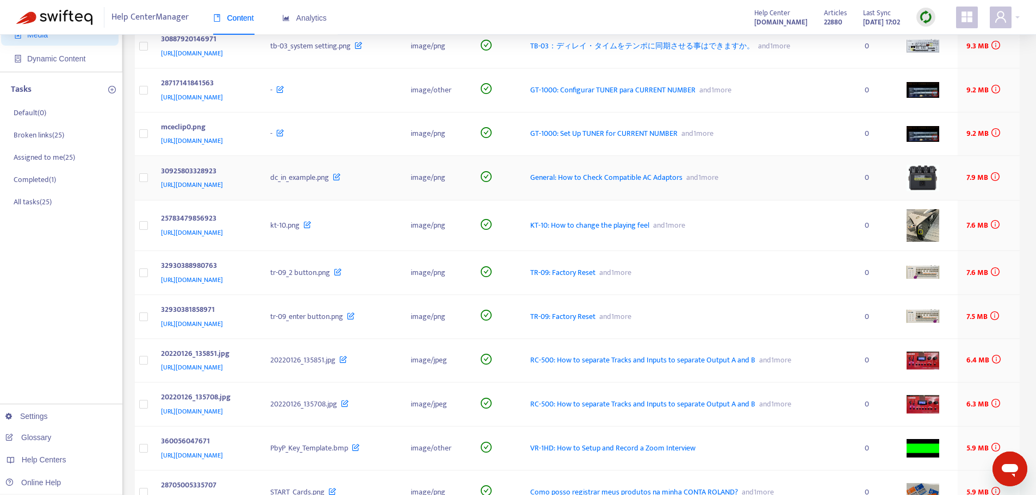
scroll to position [109, 0]
click at [677, 179] on span "General: How to Check Compatible AC Adaptors" at bounding box center [606, 176] width 152 height 13
click at [649, 225] on span "KT-10: How to change the playing feel" at bounding box center [589, 224] width 119 height 13
click at [596, 270] on span "TR-09: Factory Reset" at bounding box center [562, 271] width 65 height 13
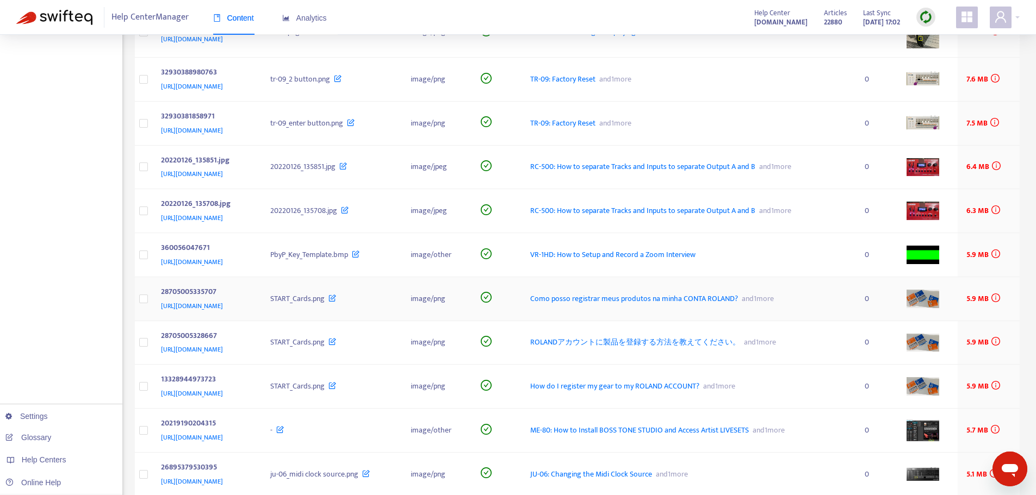
scroll to position [326, 0]
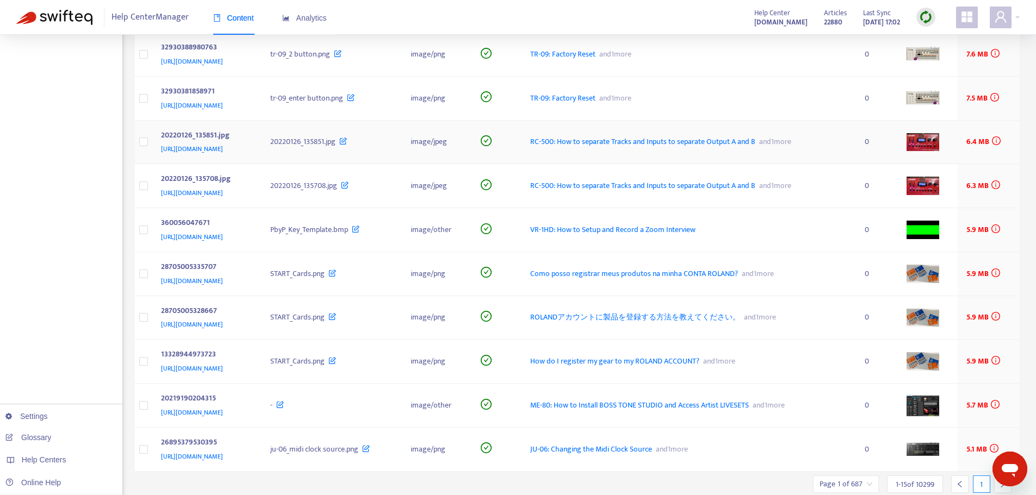
click at [680, 141] on span "RC-500: How to separate Tracks and Inputs to separate Output A and B" at bounding box center [642, 141] width 225 height 13
click at [696, 236] on span "VR-1HD: How to Setup and Record a Zoom Interview" at bounding box center [612, 230] width 165 height 13
click at [699, 368] on span "How do I register my gear to my ROLAND ACCOUNT?" at bounding box center [614, 361] width 169 height 13
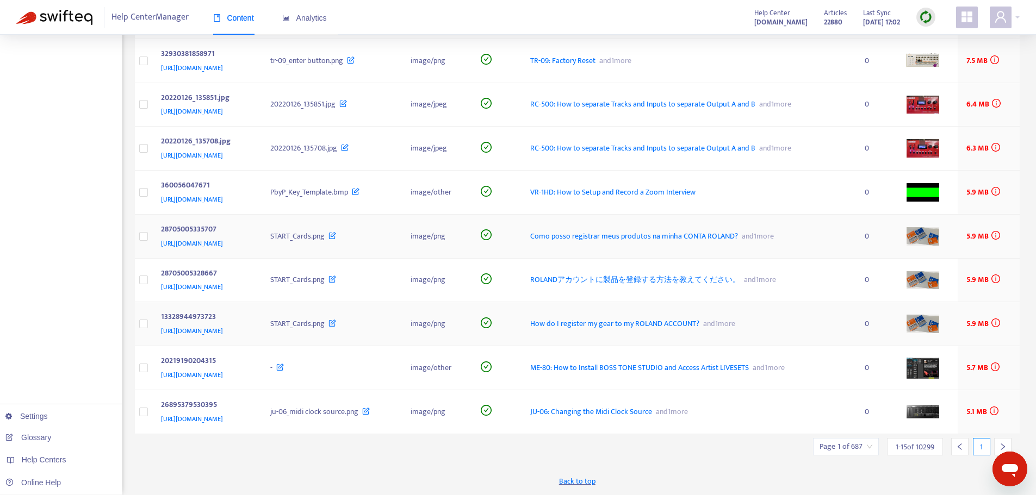
scroll to position [388, 0]
click at [708, 363] on span "ME-80: How to Install BOSS TONE STUDIO and Access Artist LIVESETS" at bounding box center [639, 368] width 219 height 13
click at [652, 413] on span "JU-06: Changing the Midi Clock Source" at bounding box center [591, 412] width 122 height 13
click at [833, 16] on img at bounding box center [926, 17] width 14 height 14
click at [833, 57] on link "Quick Sync" at bounding box center [948, 63] width 46 height 13
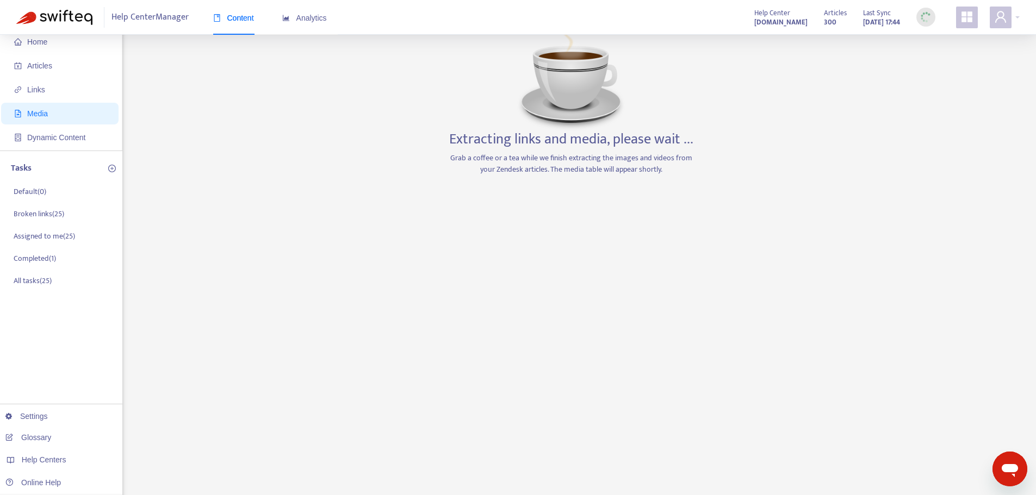
scroll to position [0, 0]
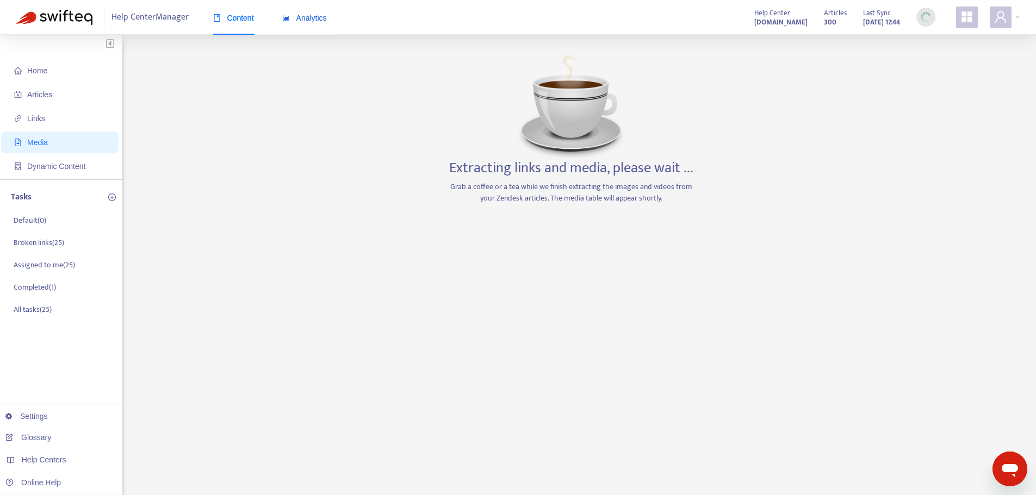
click at [300, 15] on span "Analytics" at bounding box center [304, 18] width 45 height 9
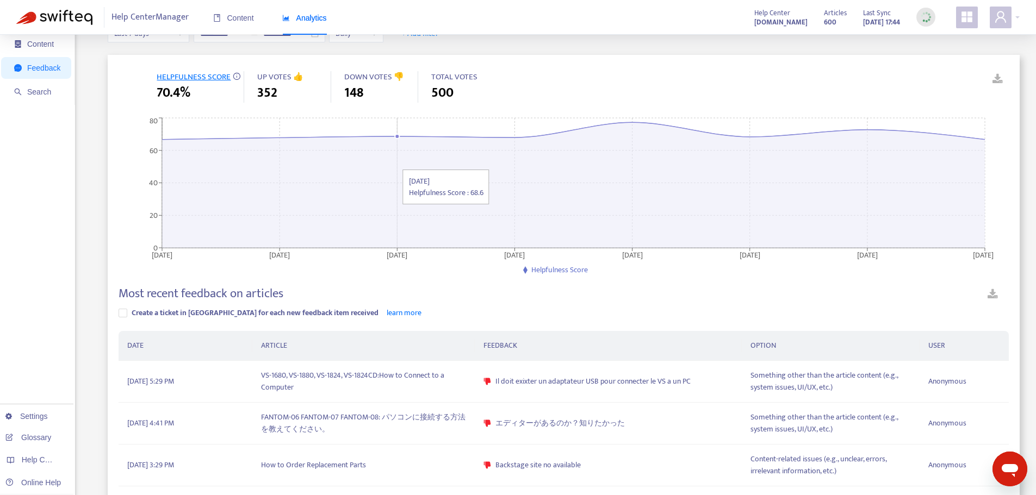
scroll to position [109, 0]
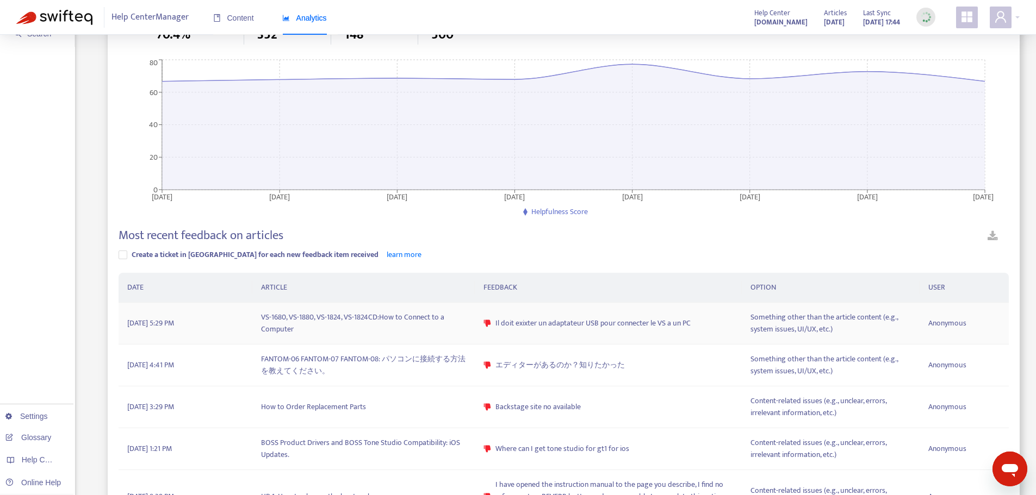
click at [394, 316] on td "VS-1680, VS-1880, VS-1824, VS-1824CD:How to Connect to a Computer" at bounding box center [363, 324] width 222 height 42
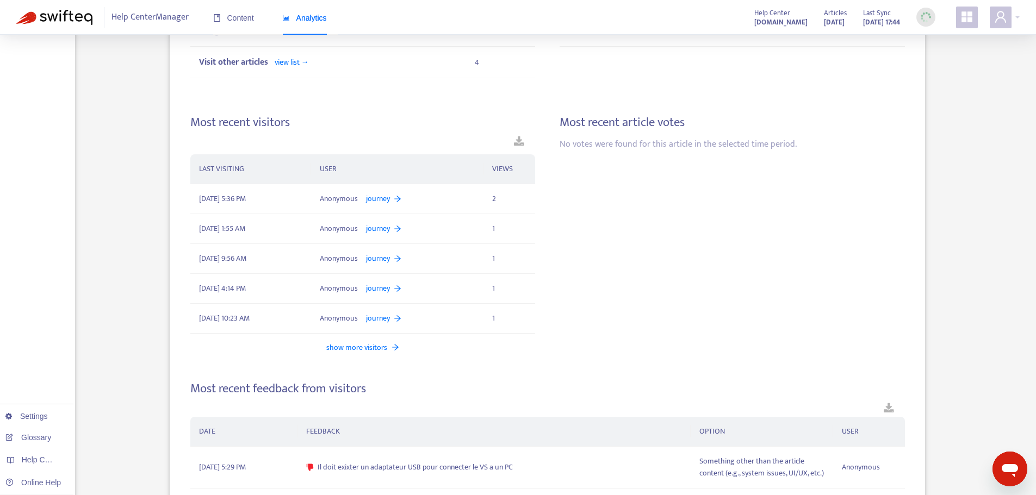
scroll to position [550, 0]
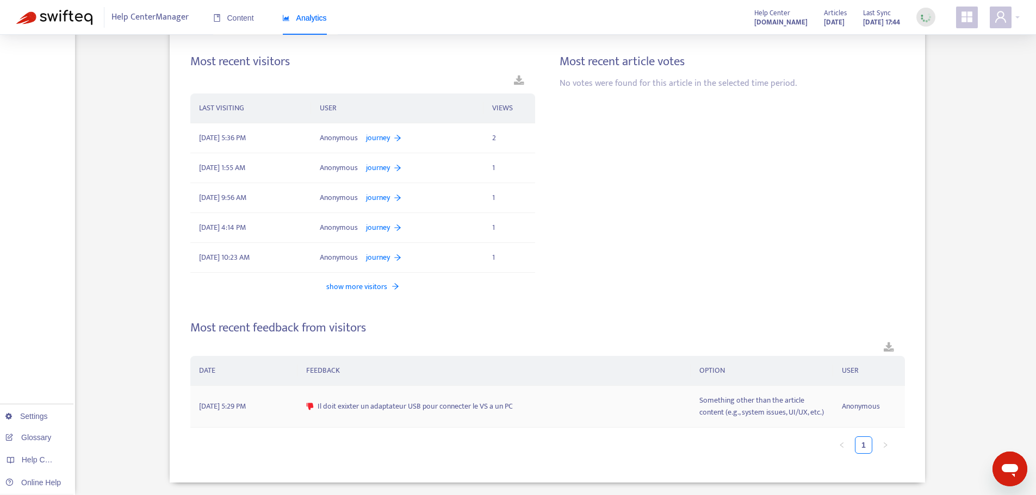
click at [478, 407] on span "Il doit exixter un adaptateur USB pour connecter le VS a un PC" at bounding box center [415, 407] width 195 height 12
click at [478, 411] on span "Il doit exixter un adaptateur USB pour connecter le VS a un PC" at bounding box center [415, 407] width 195 height 12
copy span "Il doit exixter un adaptateur USB pour connecter le VS a un PC"
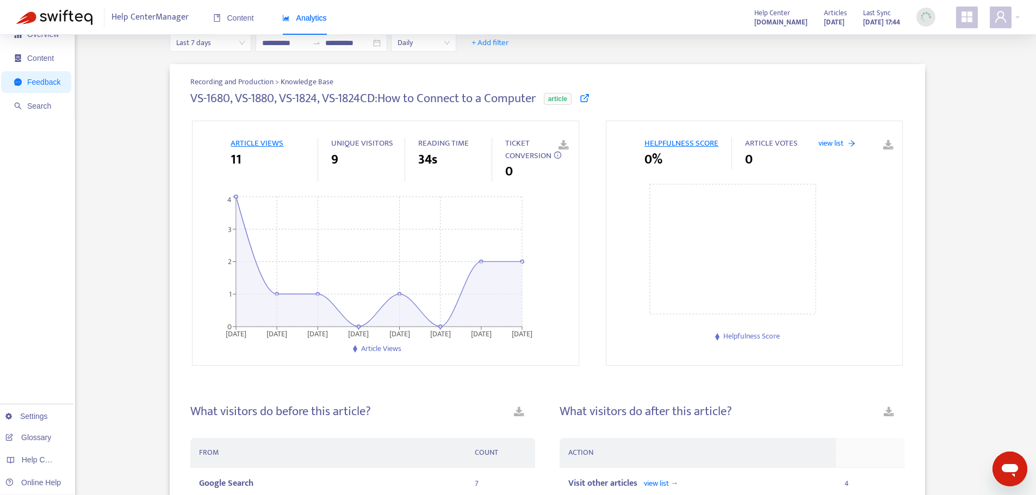
scroll to position [0, 0]
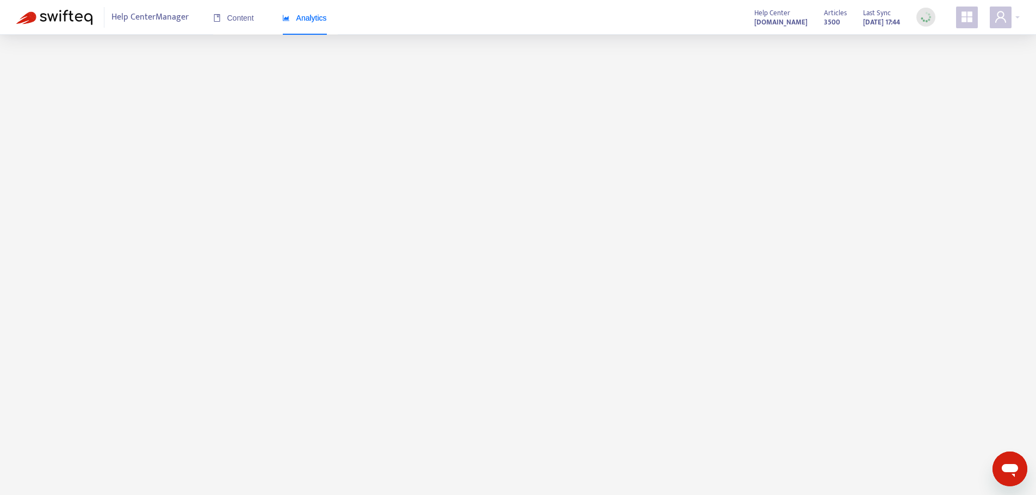
scroll to position [109, 0]
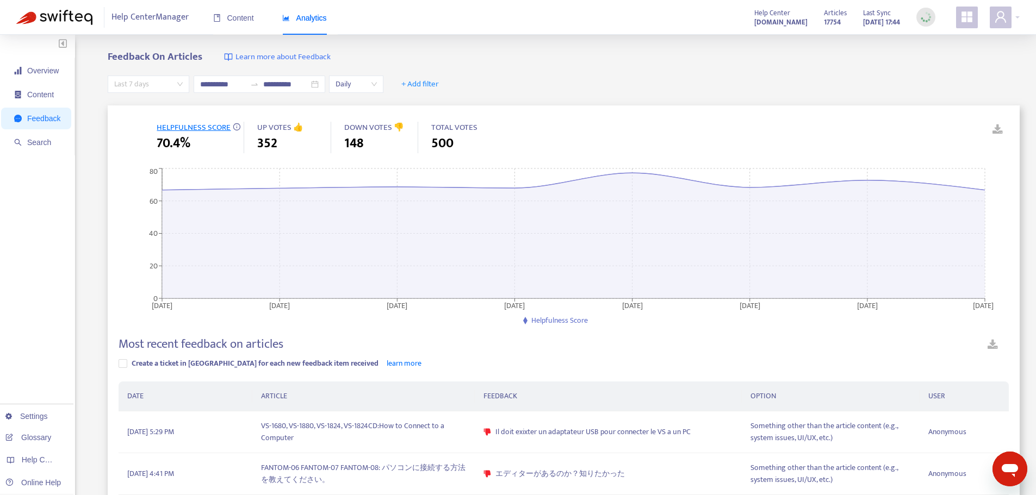
click at [182, 85] on div "Last 7 days" at bounding box center [149, 84] width 82 height 17
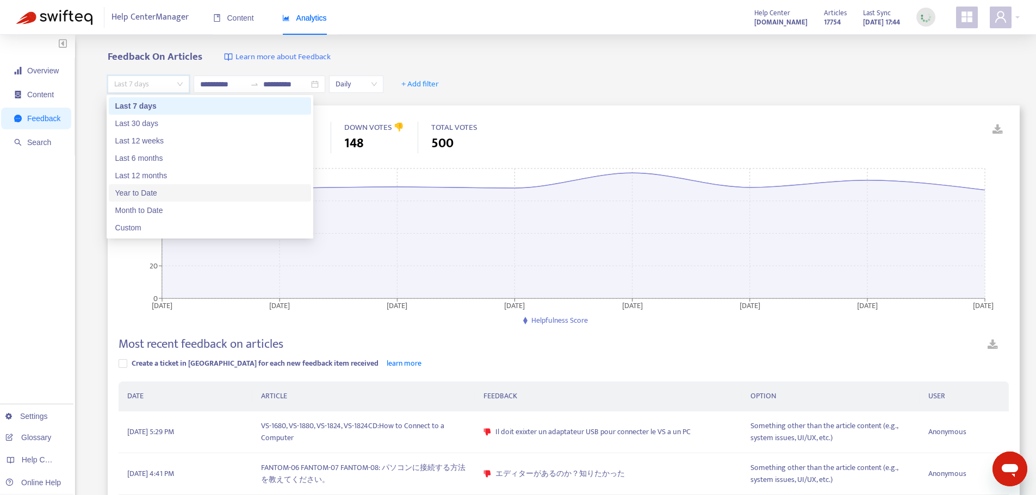
click at [160, 194] on div "Year to Date" at bounding box center [209, 193] width 189 height 12
type input "**********"
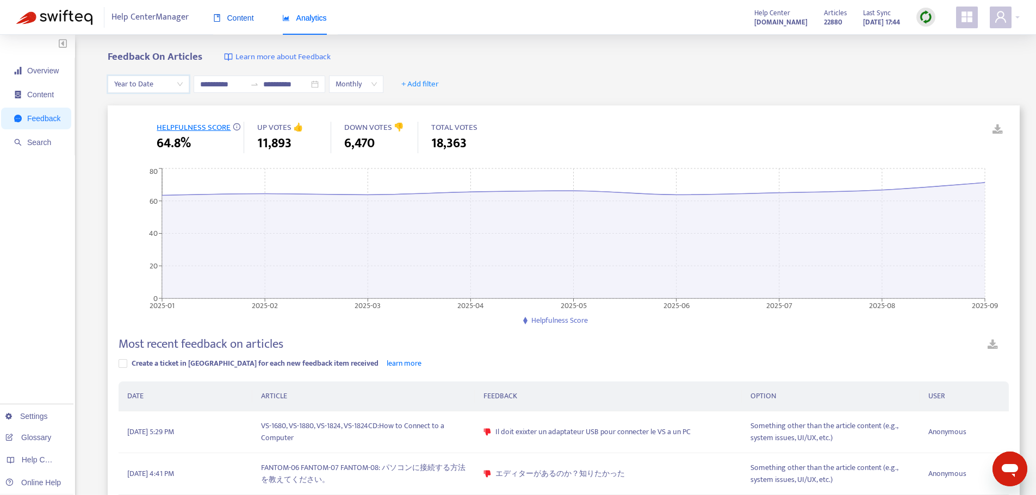
click at [229, 22] on span "Content" at bounding box center [233, 18] width 41 height 9
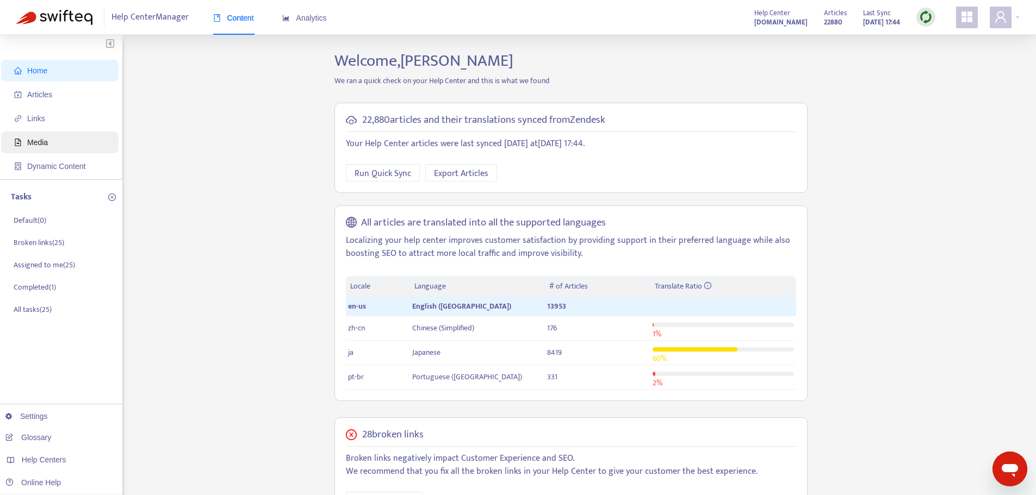
click at [39, 143] on span "Media" at bounding box center [37, 142] width 21 height 9
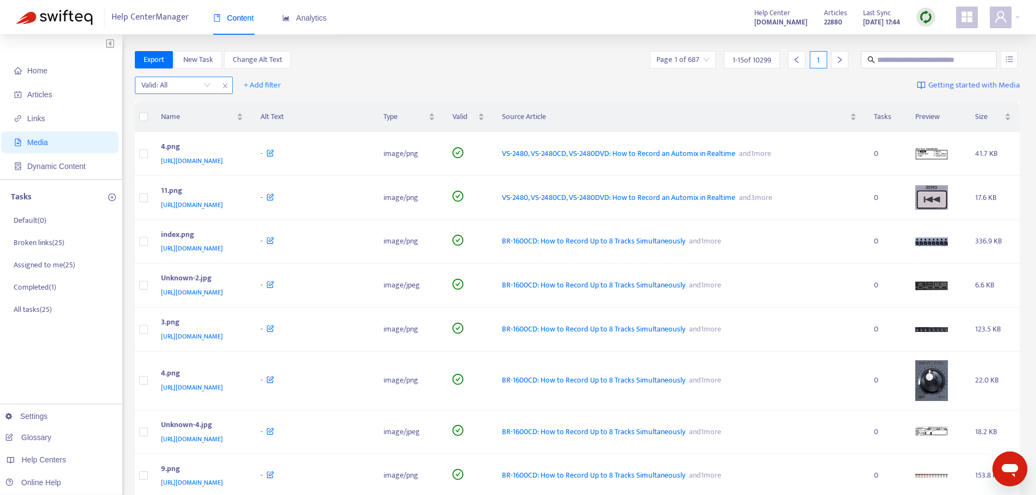
click at [203, 90] on input "search" at bounding box center [175, 85] width 69 height 16
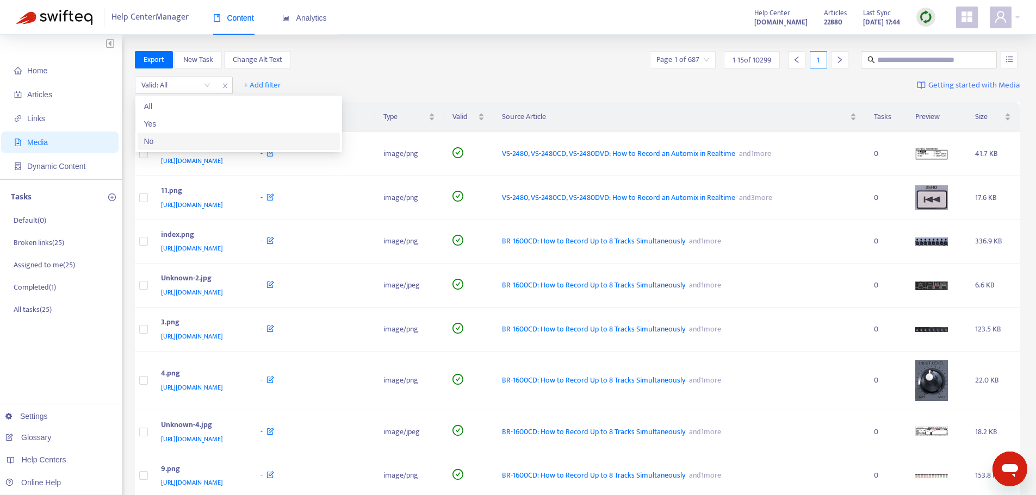
click at [213, 139] on div "No" at bounding box center [238, 141] width 189 height 12
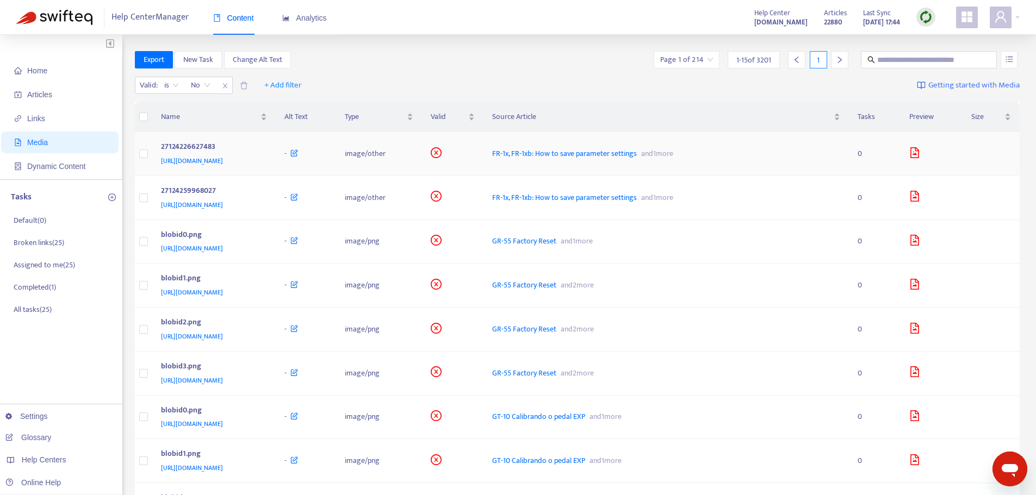
click at [637, 156] on span "FR-1x, FR-1xb: How to save parameter settings" at bounding box center [564, 153] width 145 height 13
click at [226, 83] on icon "close" at bounding box center [225, 86] width 7 height 7
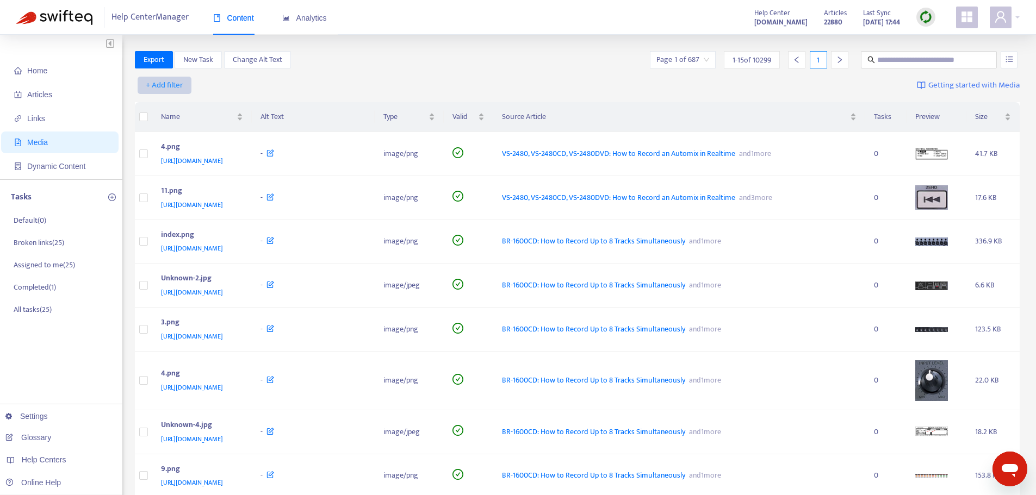
click at [173, 85] on span "+ Add filter" at bounding box center [165, 85] width 38 height 13
click at [164, 195] on span "Type" at bounding box center [164, 194] width 37 height 12
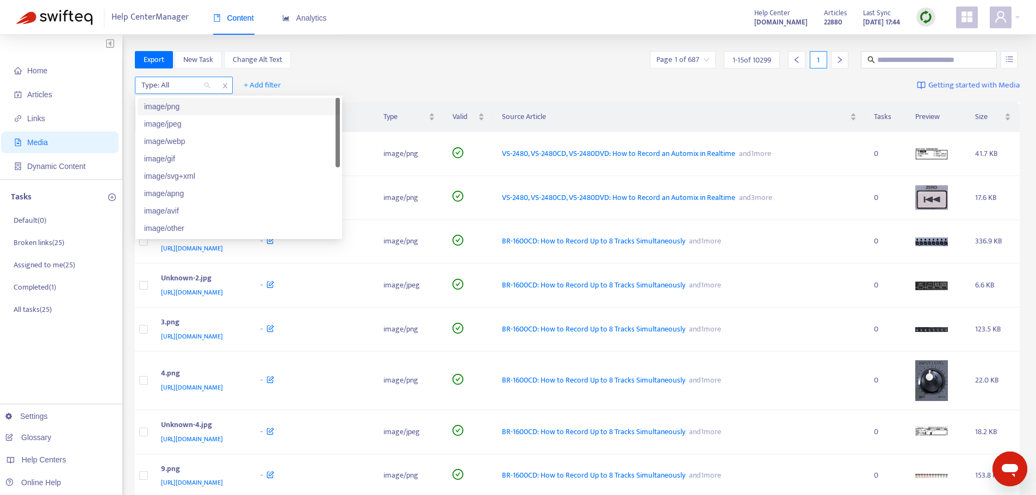
click at [164, 86] on div at bounding box center [171, 85] width 66 height 13
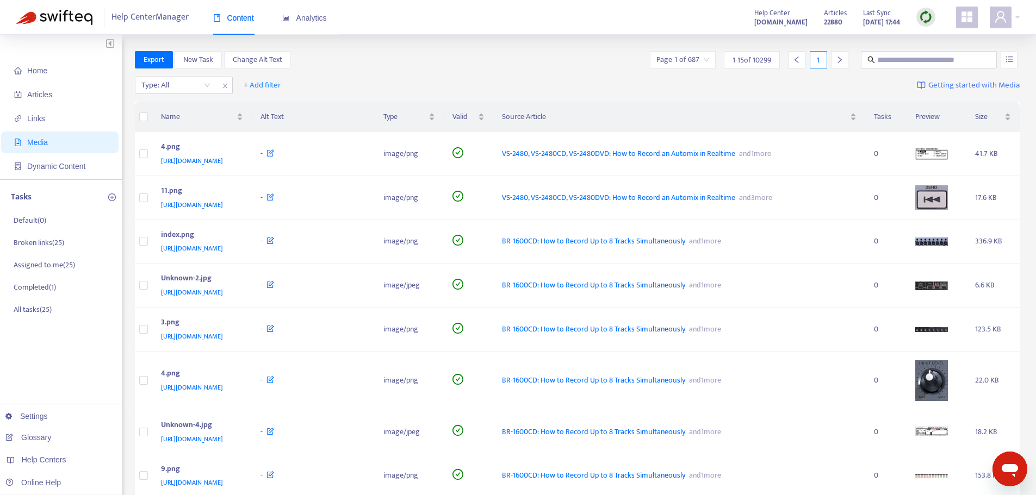
click at [356, 71] on div "Export New Task Change Alt Text Page 1 of 687 1 - 15 of 10299 1" at bounding box center [577, 62] width 885 height 22
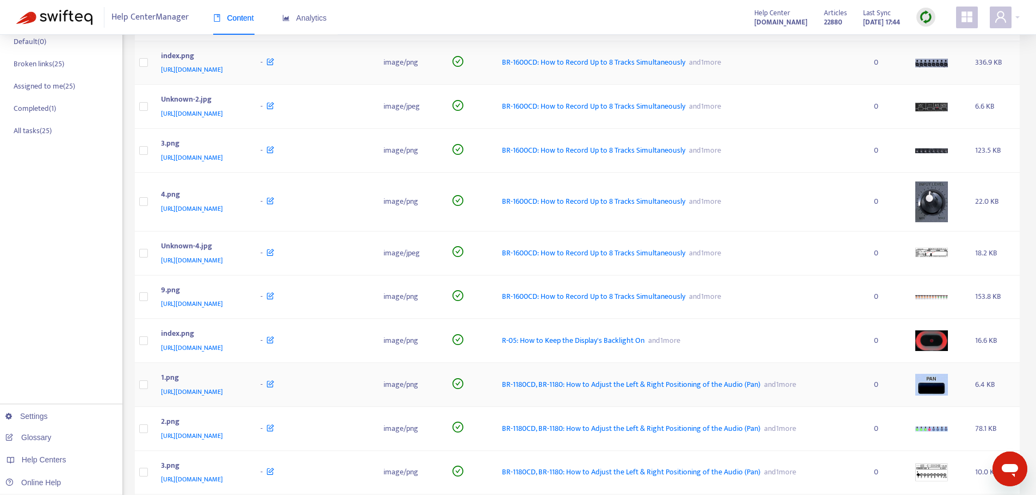
scroll to position [54, 0]
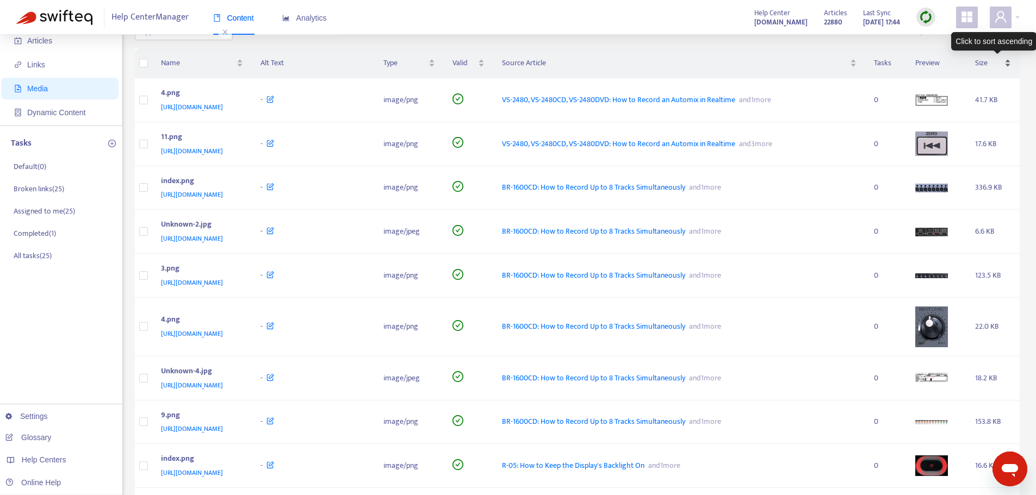
click at [833, 63] on span "Size" at bounding box center [988, 63] width 27 height 12
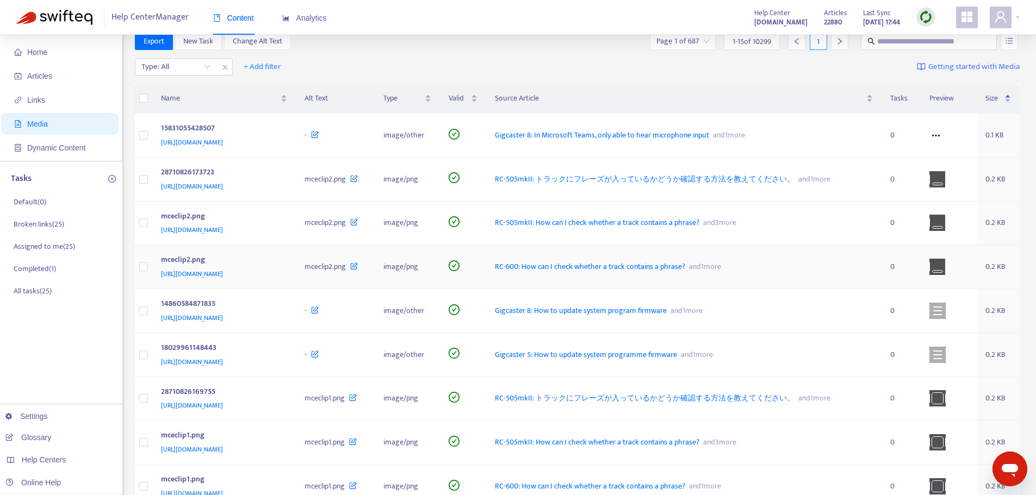
scroll to position [0, 0]
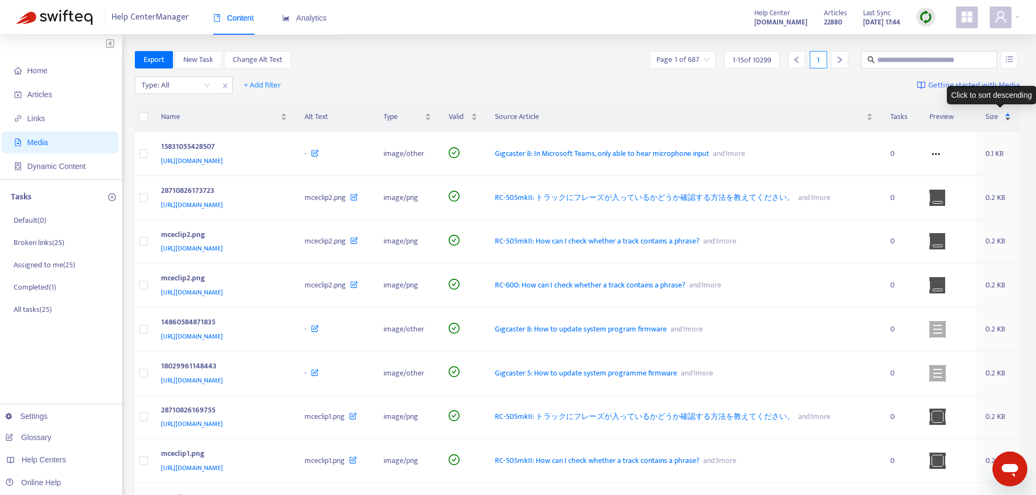
click at [833, 116] on span "Size" at bounding box center [994, 117] width 17 height 12
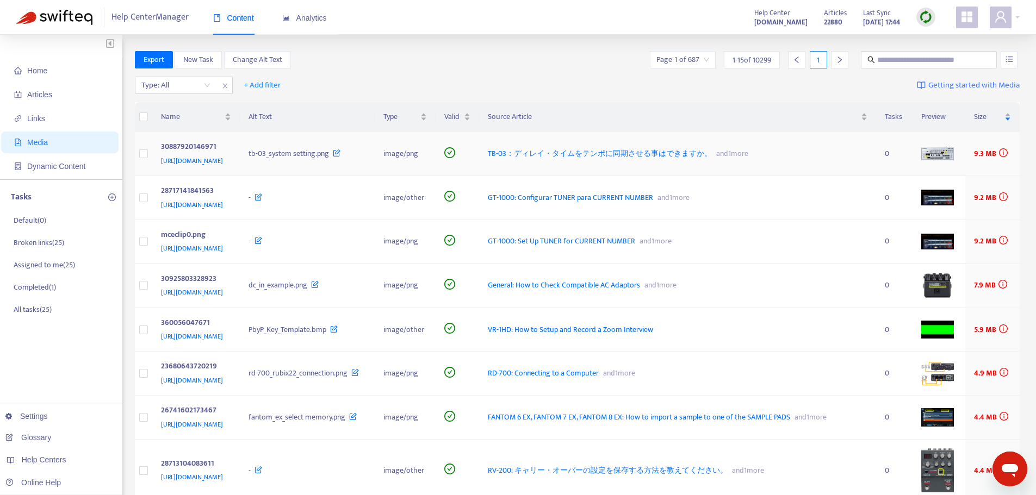
click at [667, 160] on span "TB-03：ディレイ・タイムをテンポに同期させる事はできますか。" at bounding box center [600, 153] width 224 height 13
click at [833, 157] on icon "info-circle" at bounding box center [1003, 152] width 9 height 9
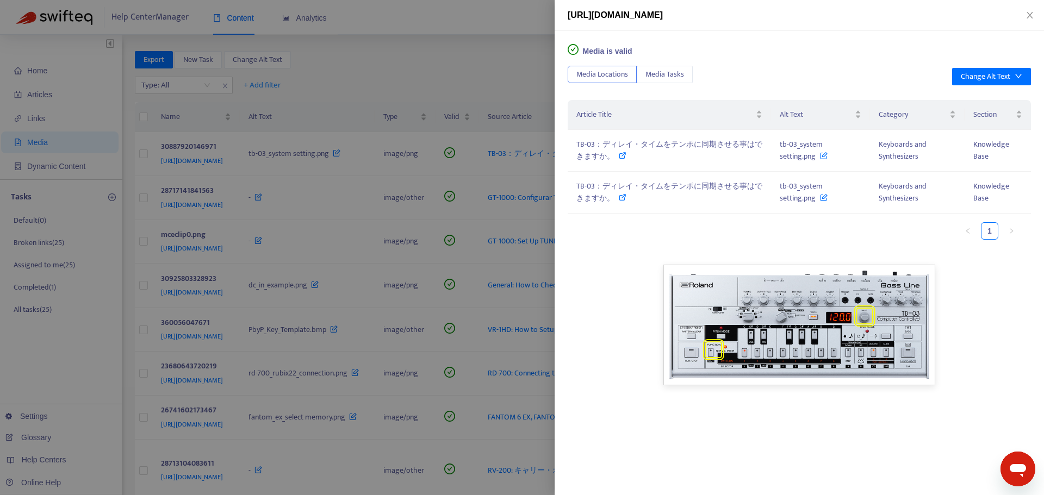
click at [480, 69] on div at bounding box center [522, 247] width 1044 height 495
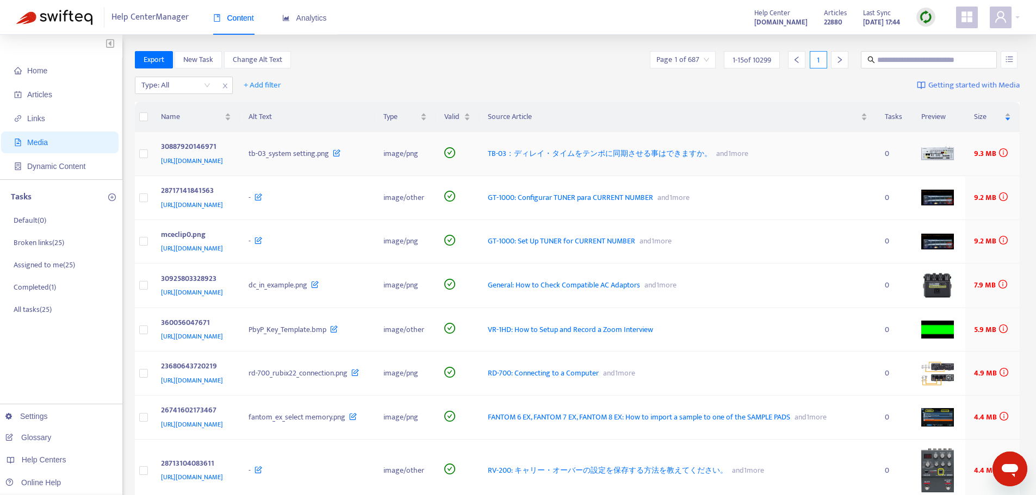
click at [637, 159] on span "TB-03：ディレイ・タイムをテンポに同期させる事はできますか。" at bounding box center [600, 153] width 224 height 13
